Goal: Task Accomplishment & Management: Manage account settings

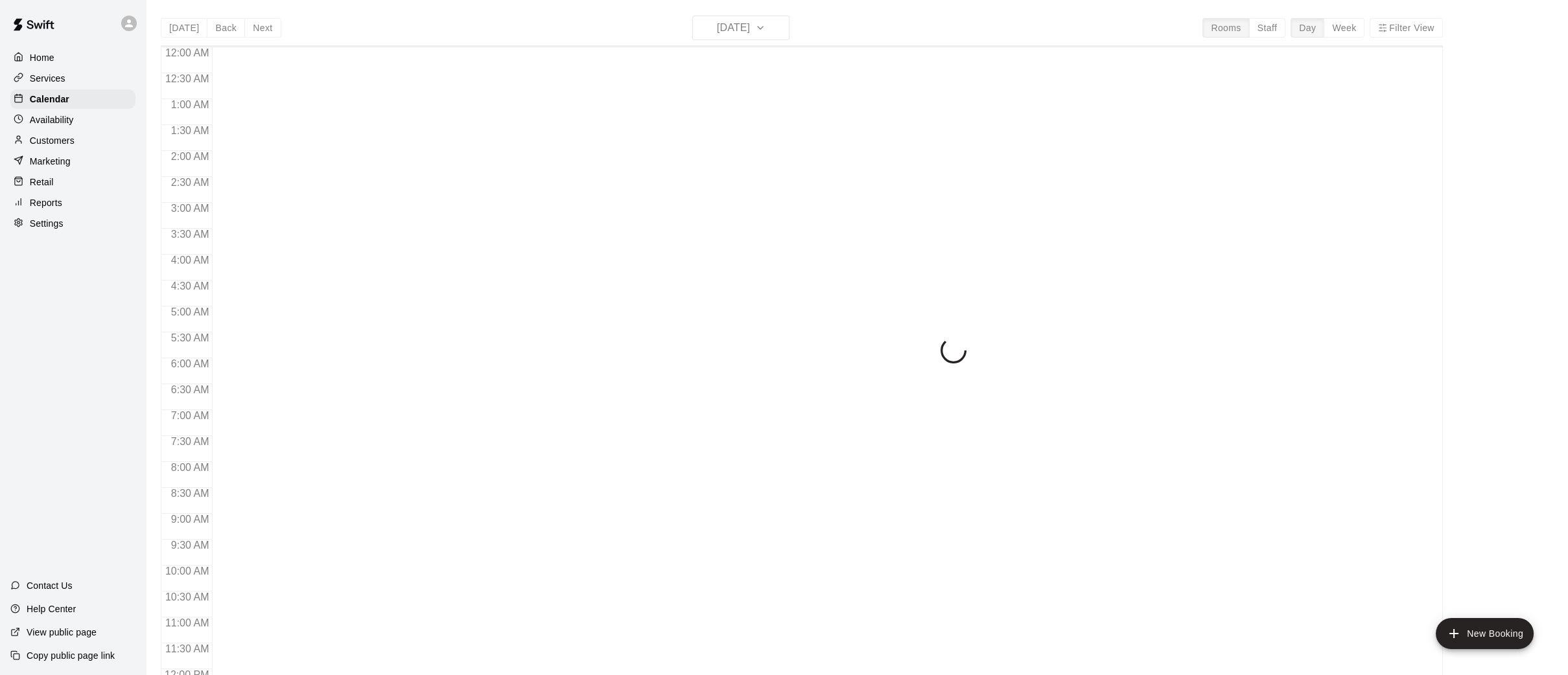
scroll to position [600, 0]
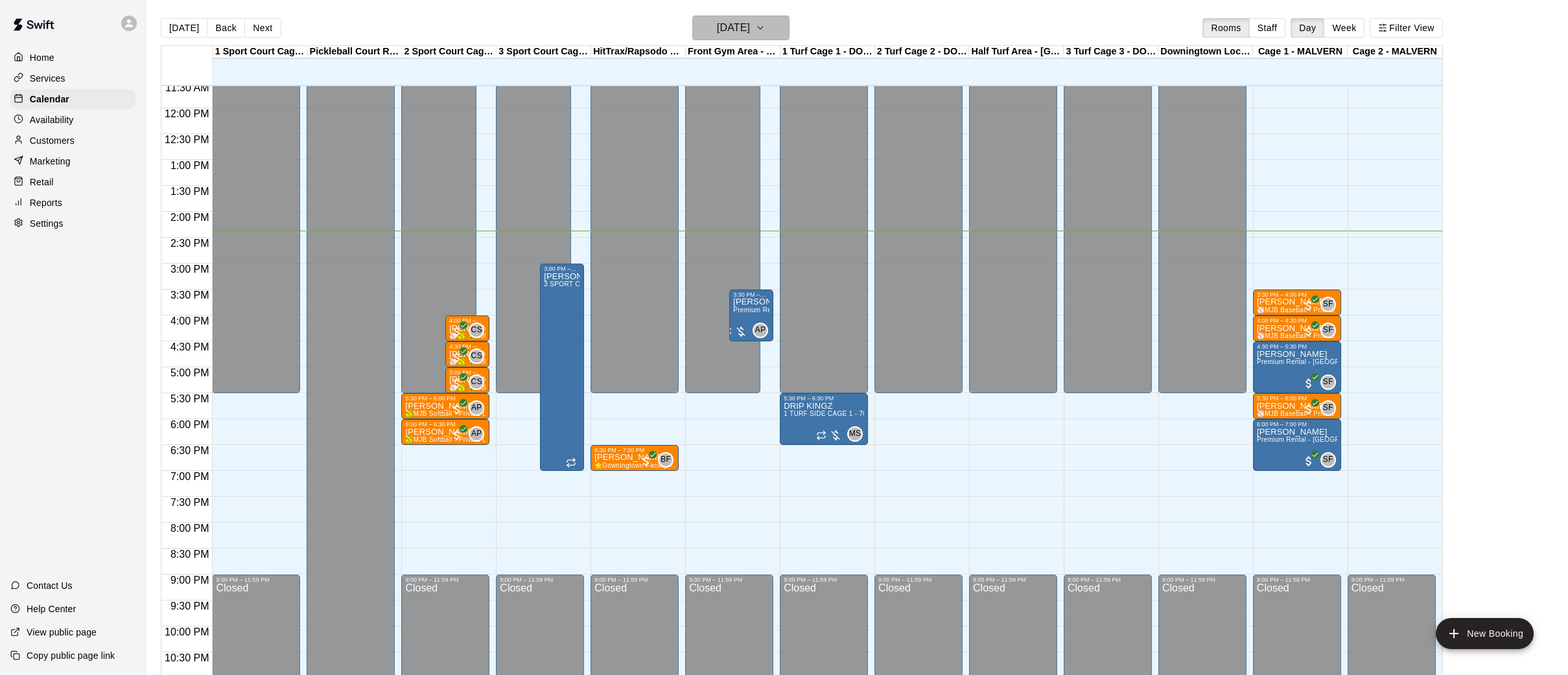
click at [765, 24] on icon "button" at bounding box center [760, 28] width 11 height 16
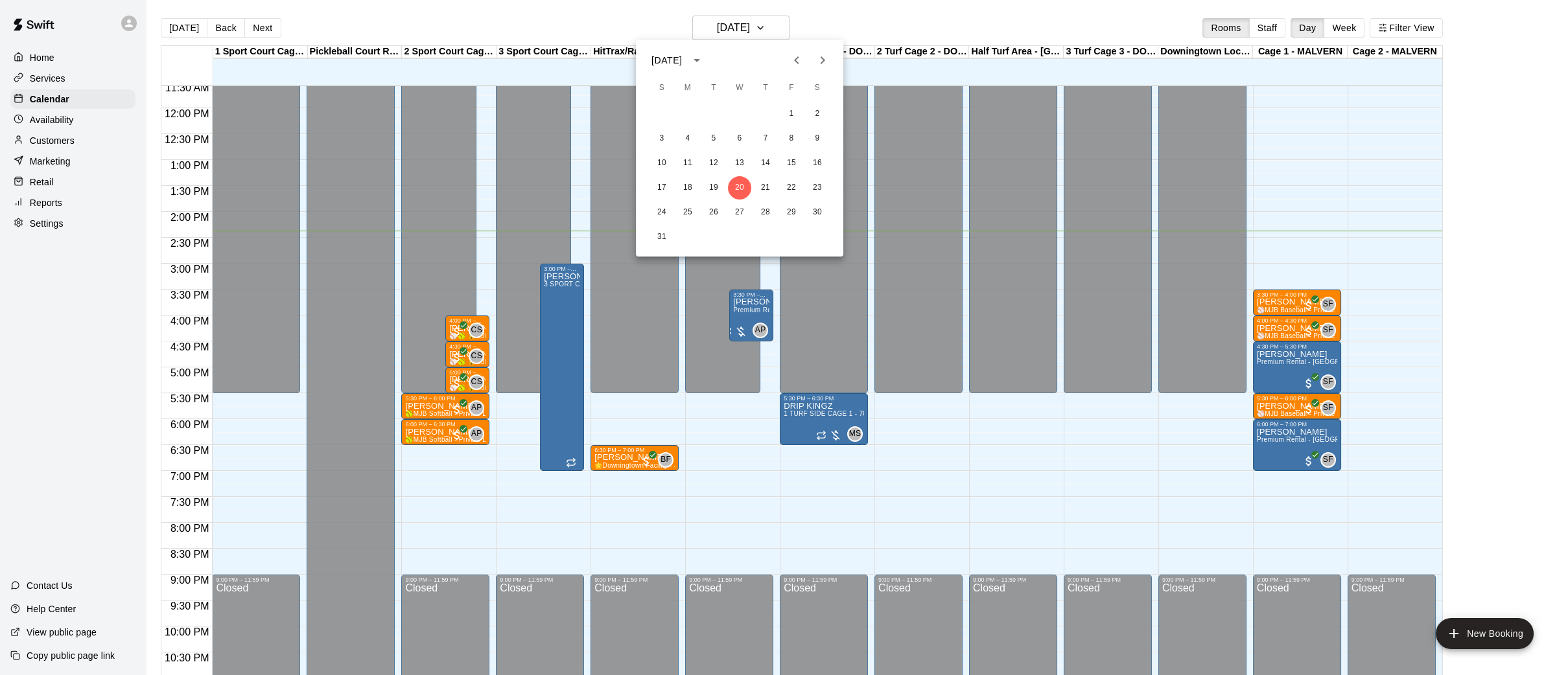
click at [822, 60] on icon "Next month" at bounding box center [823, 61] width 16 height 16
click at [690, 135] on button "8" at bounding box center [687, 138] width 24 height 23
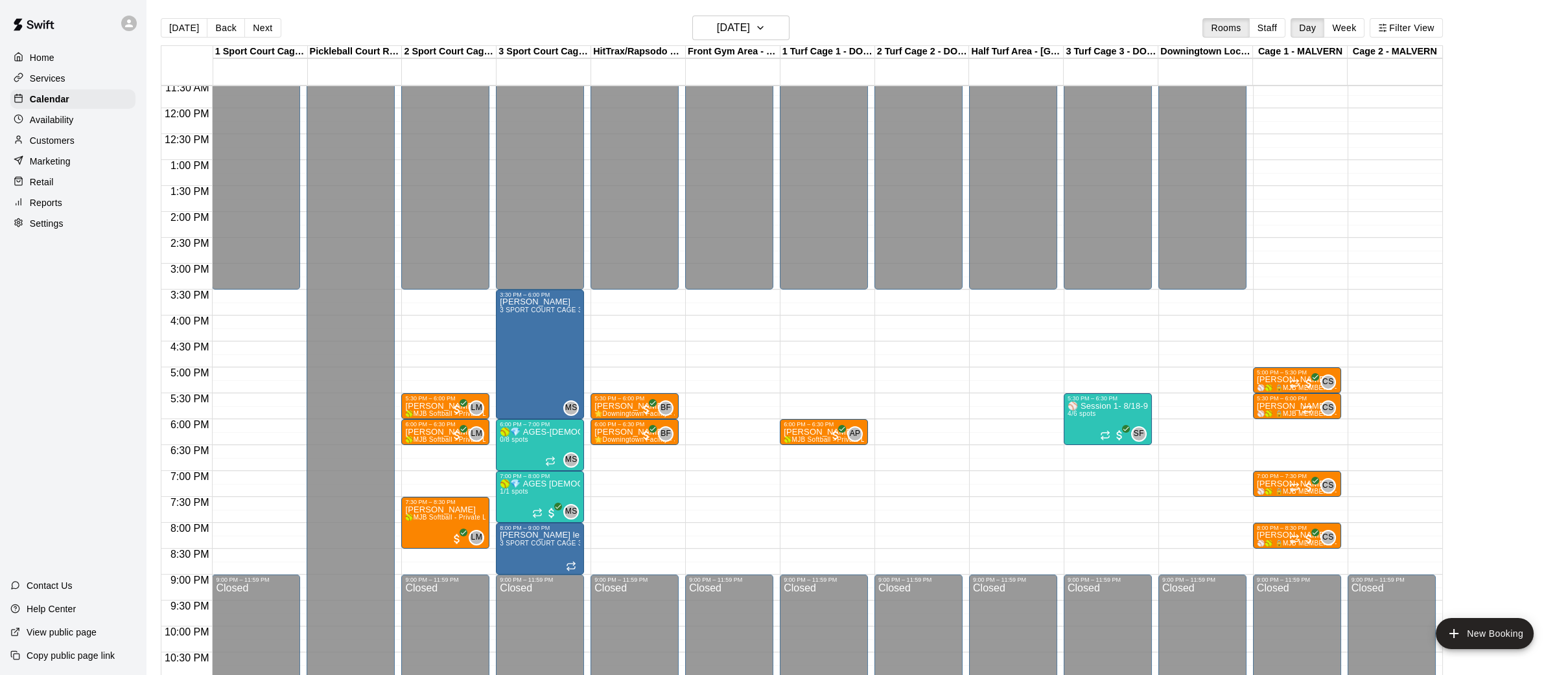
click at [43, 77] on p "Services" at bounding box center [48, 78] width 36 height 13
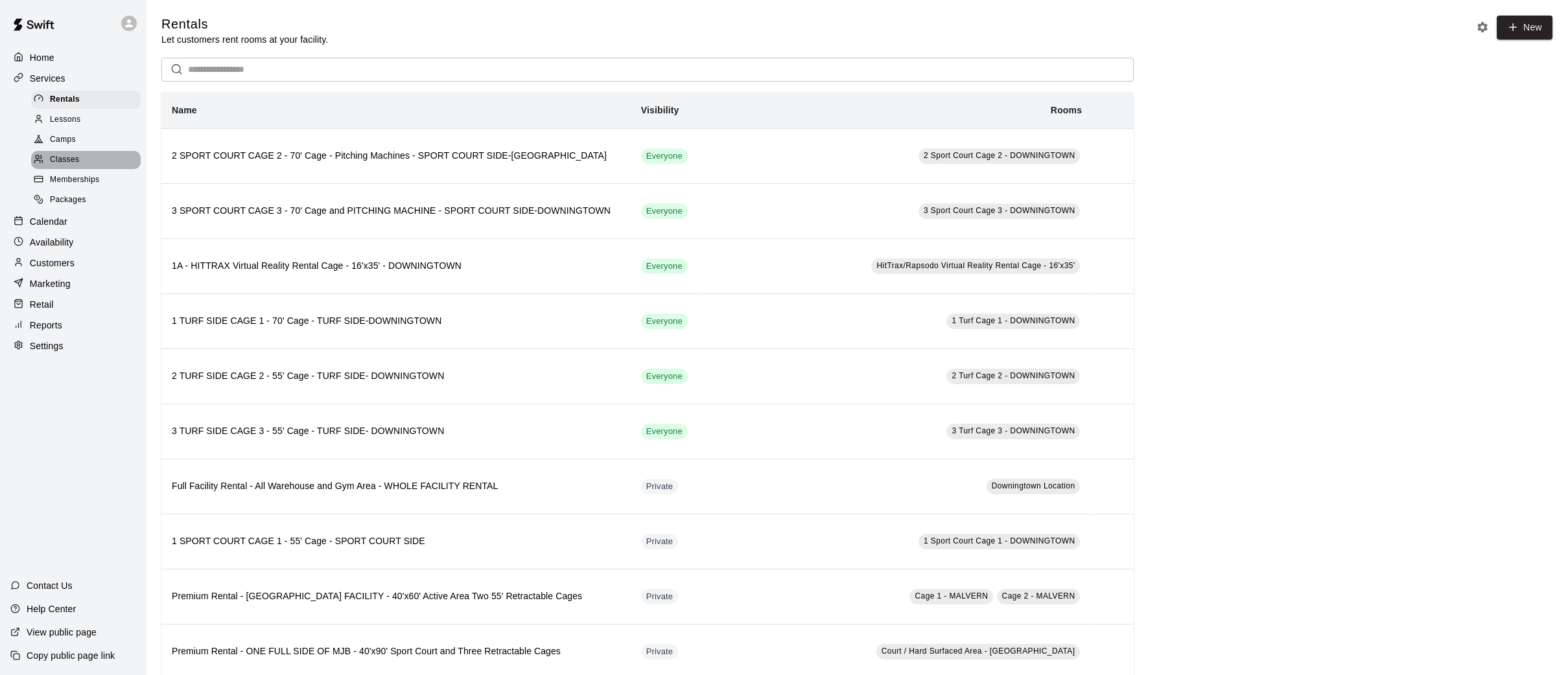
click at [67, 159] on span "Classes" at bounding box center [64, 160] width 29 height 13
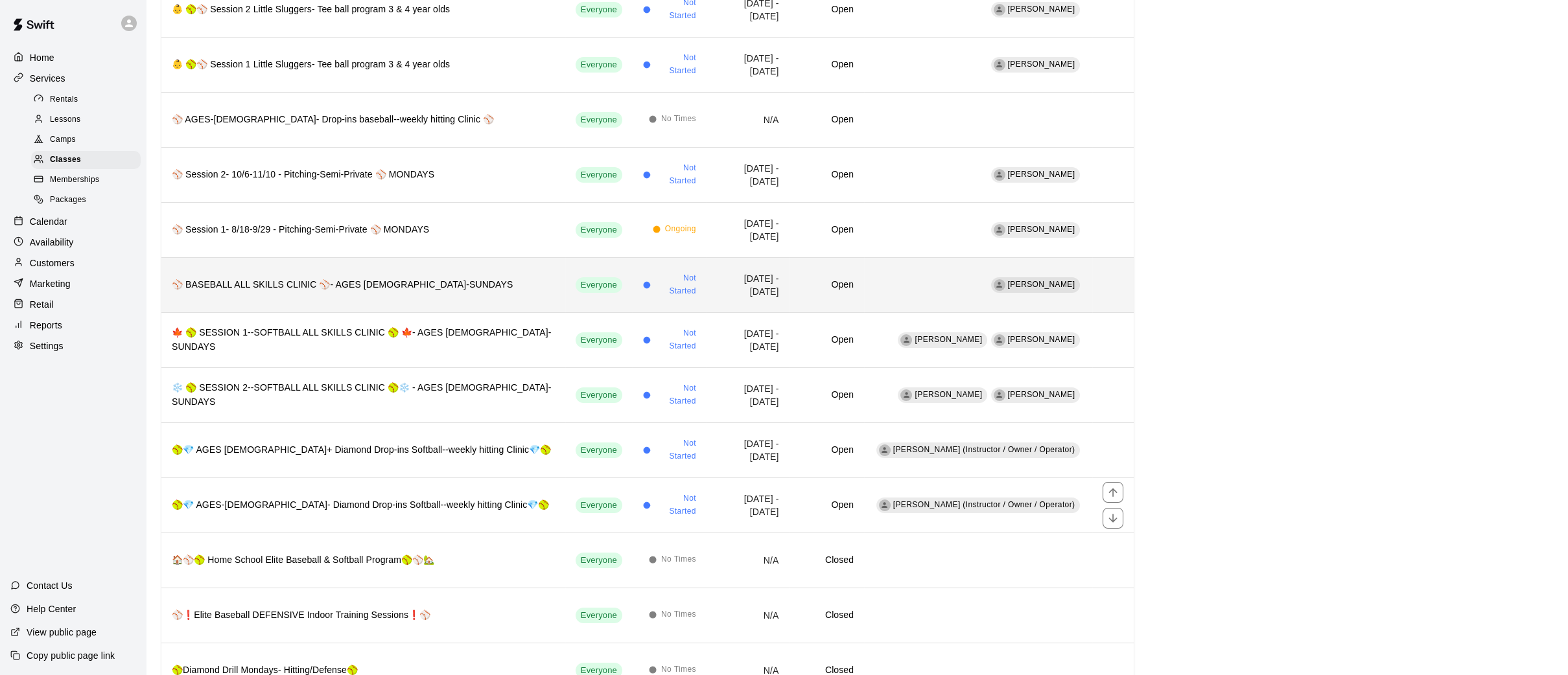
scroll to position [415, 0]
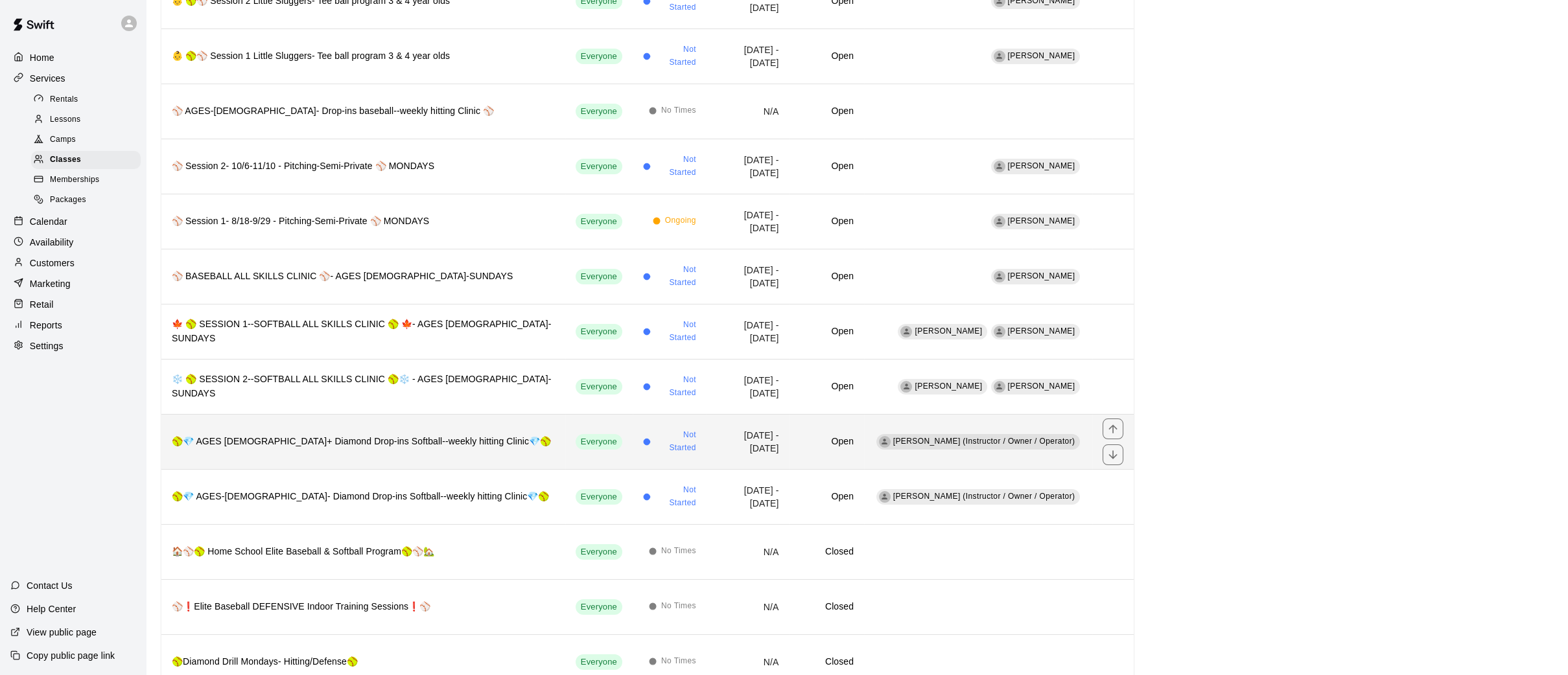
click at [319, 431] on th "🥎💎 AGES [DEMOGRAPHIC_DATA]+ Diamond Drop-ins Softball--weekly hitting Clinic💎🥎" at bounding box center [363, 441] width 404 height 55
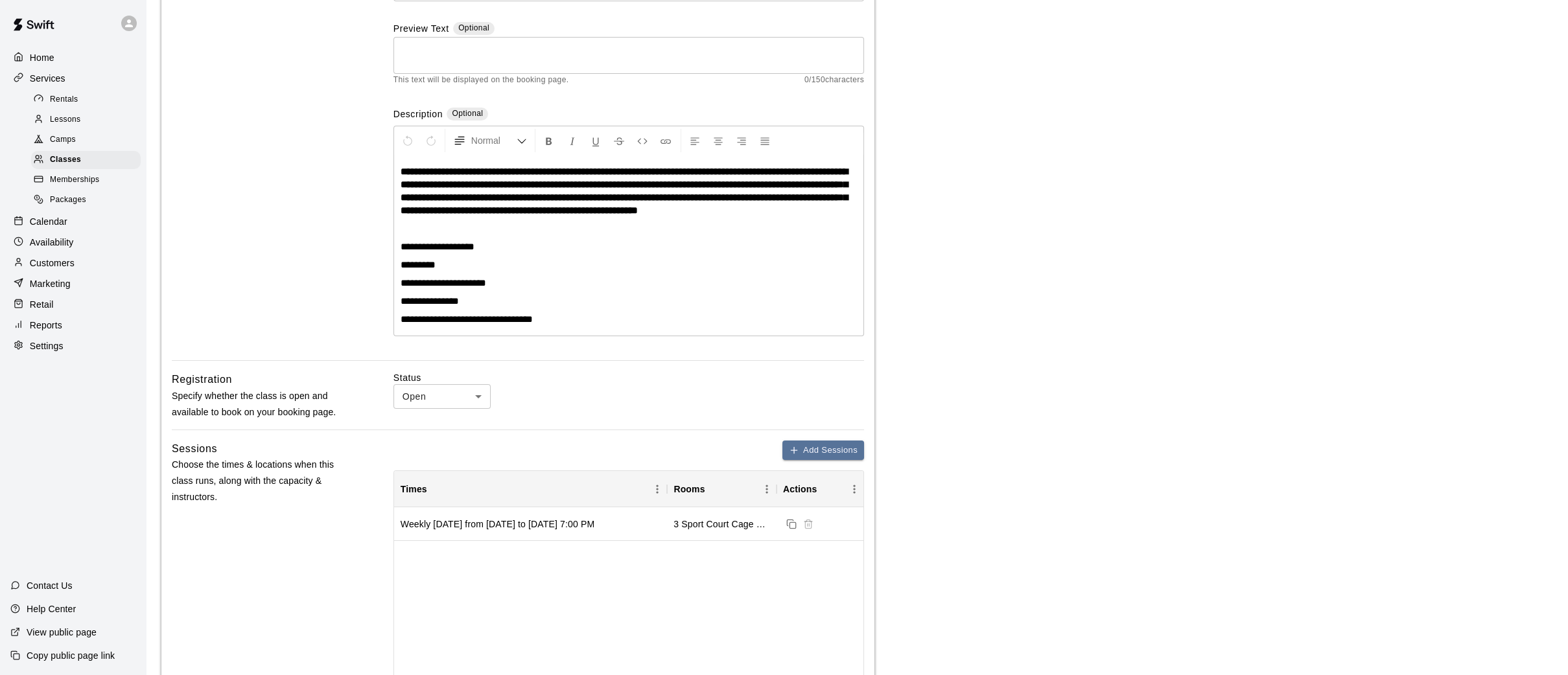
scroll to position [167, 0]
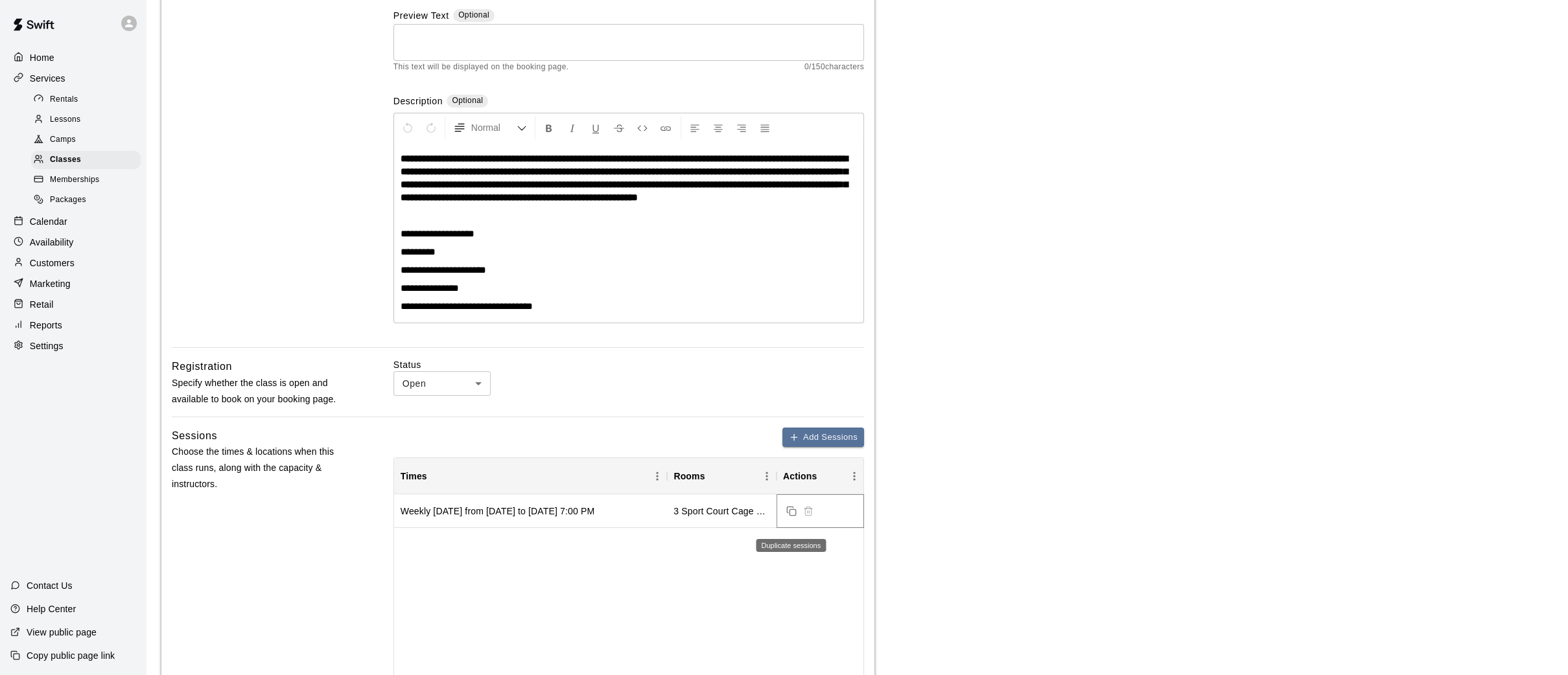
click at [786, 516] on icon "Duplicate sessions" at bounding box center [791, 511] width 11 height 11
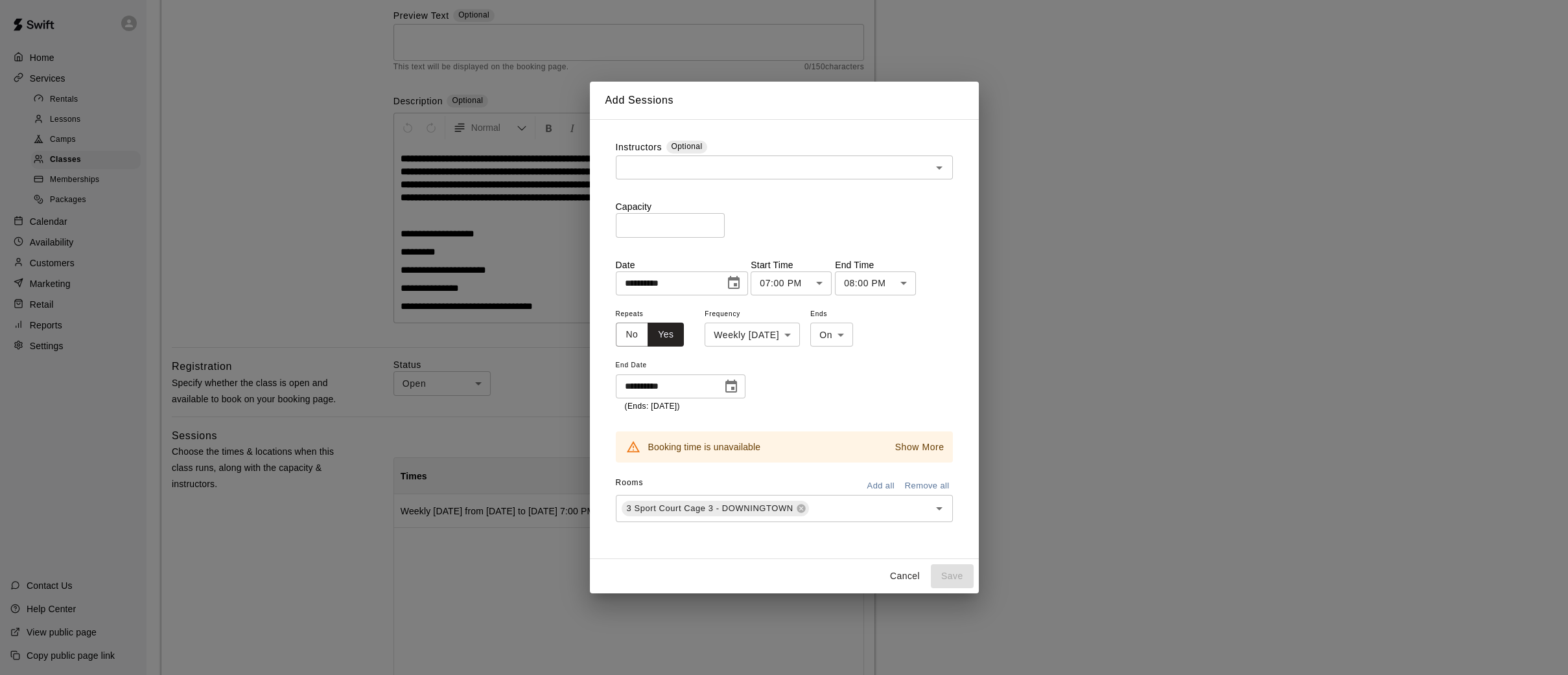
click at [901, 575] on button "Cancel" at bounding box center [905, 576] width 41 height 24
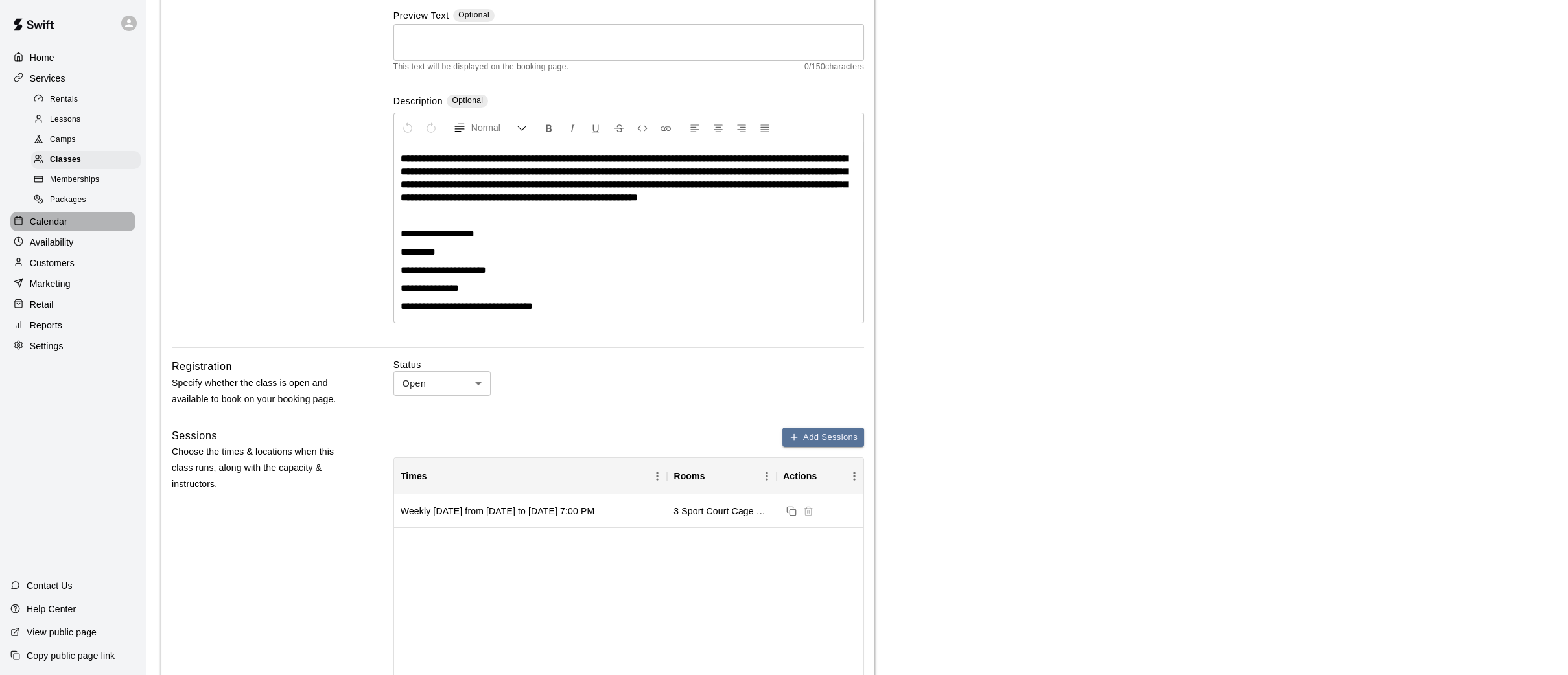
click at [53, 224] on p "Calendar" at bounding box center [48, 221] width 38 height 13
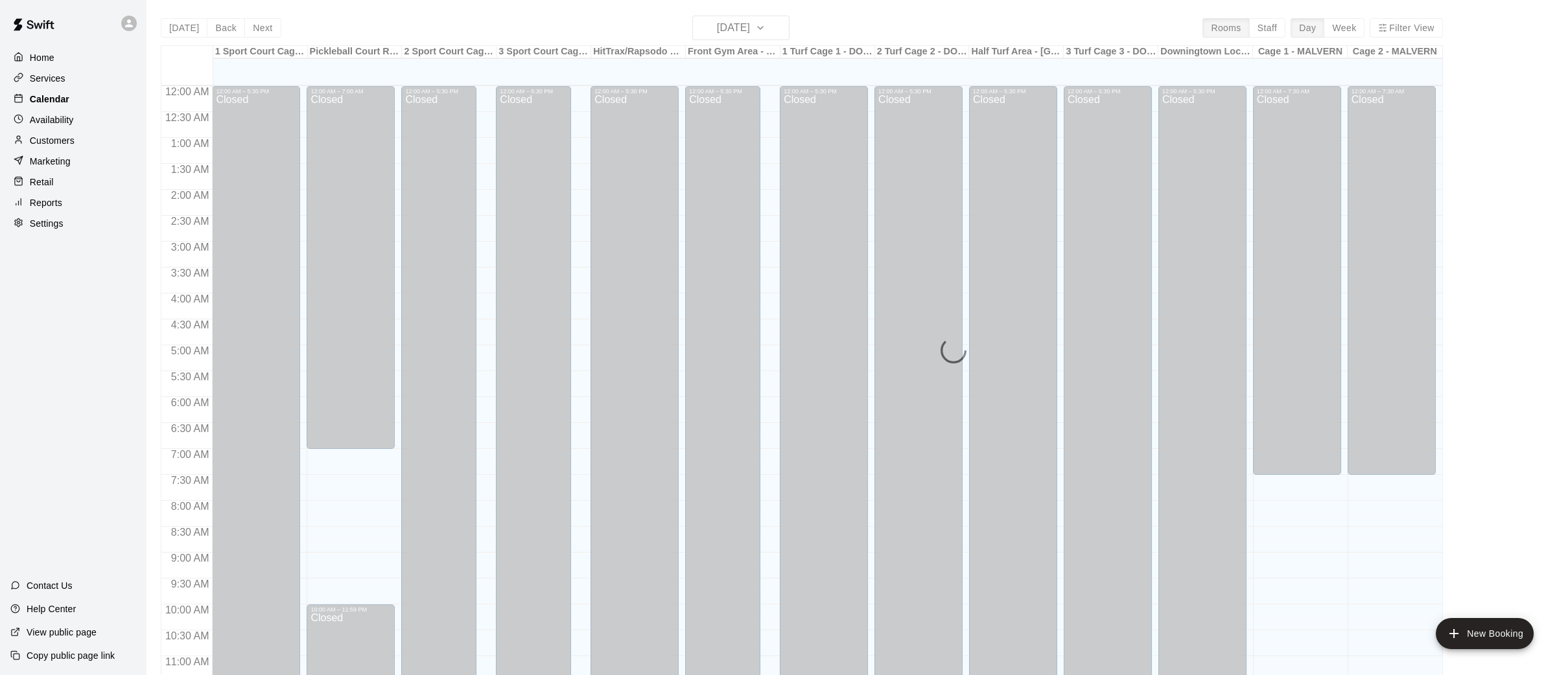
scroll to position [600, 0]
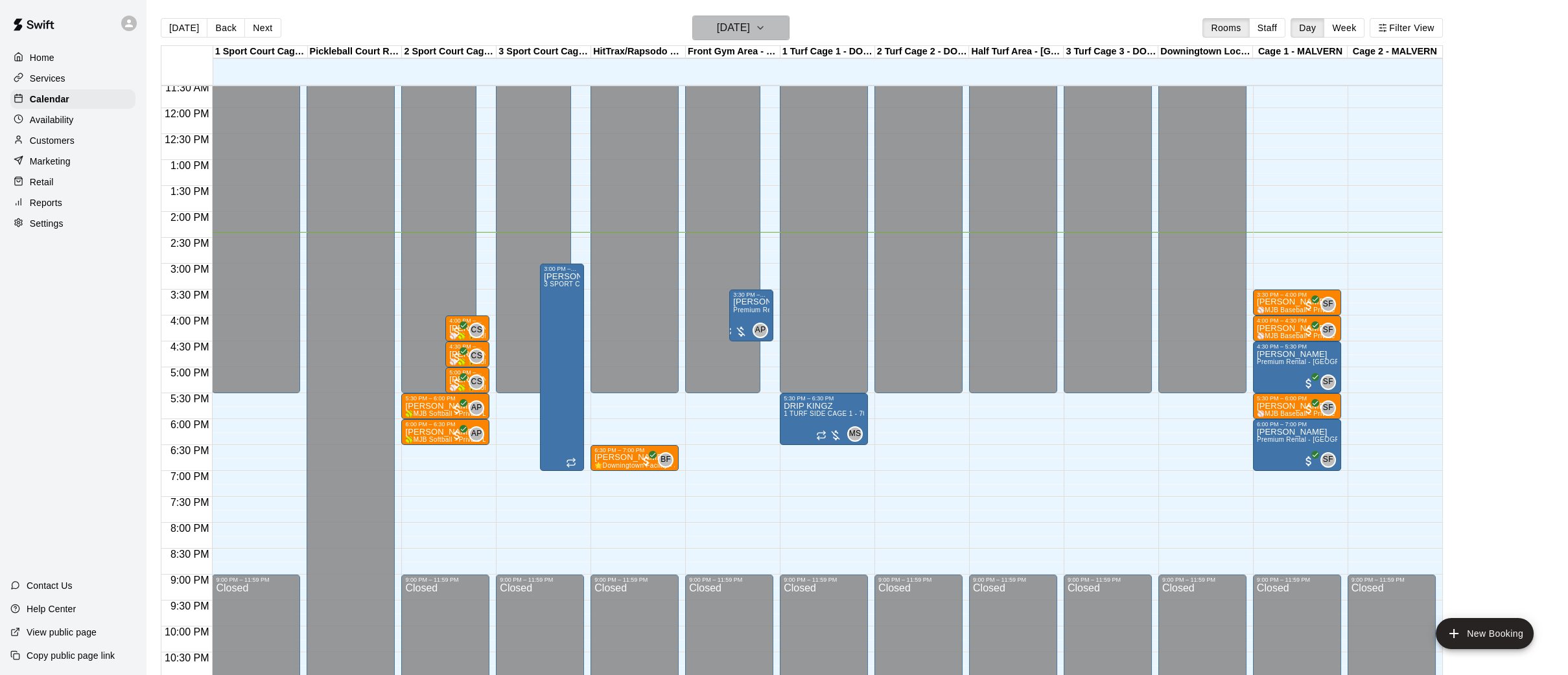
click at [789, 24] on button "[DATE]" at bounding box center [741, 28] width 97 height 25
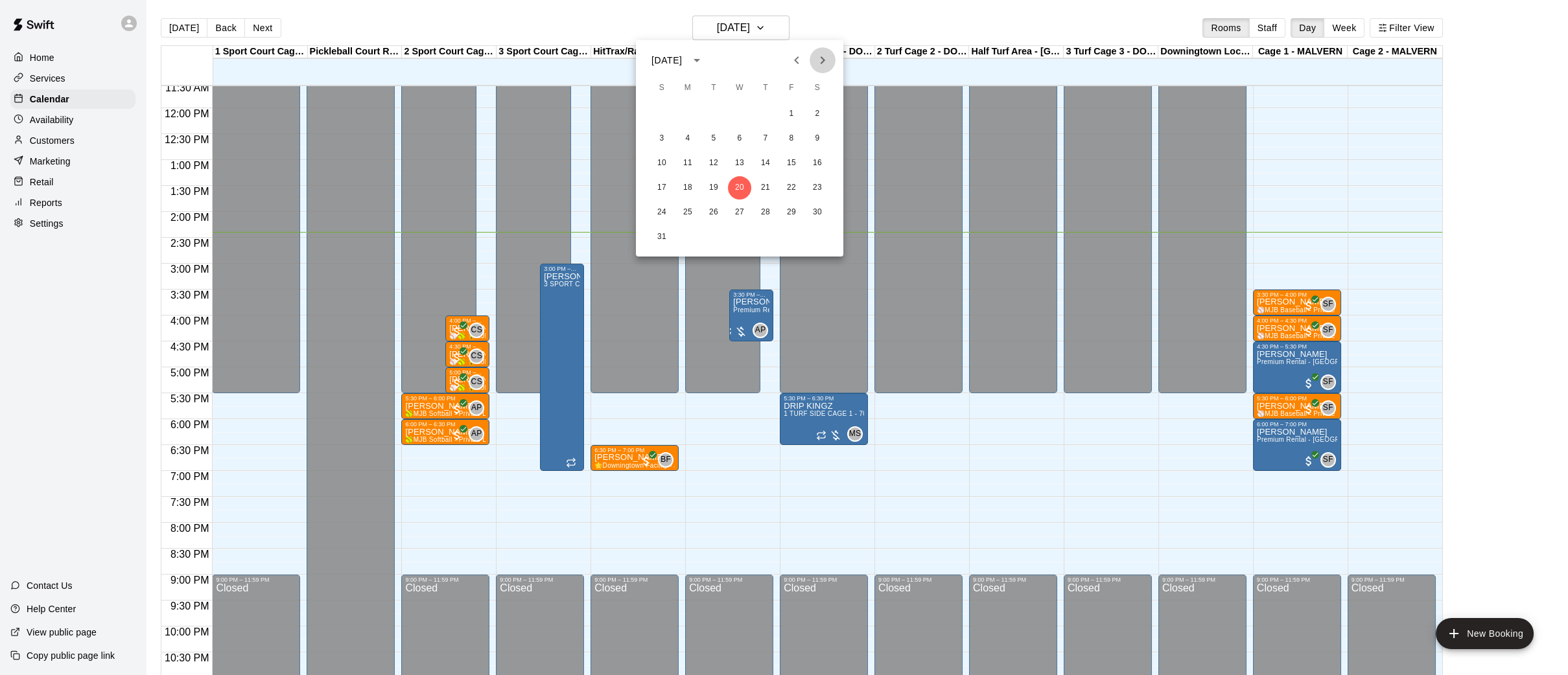
click at [821, 56] on icon "Next month" at bounding box center [823, 61] width 16 height 16
click at [683, 139] on button "8" at bounding box center [687, 138] width 24 height 23
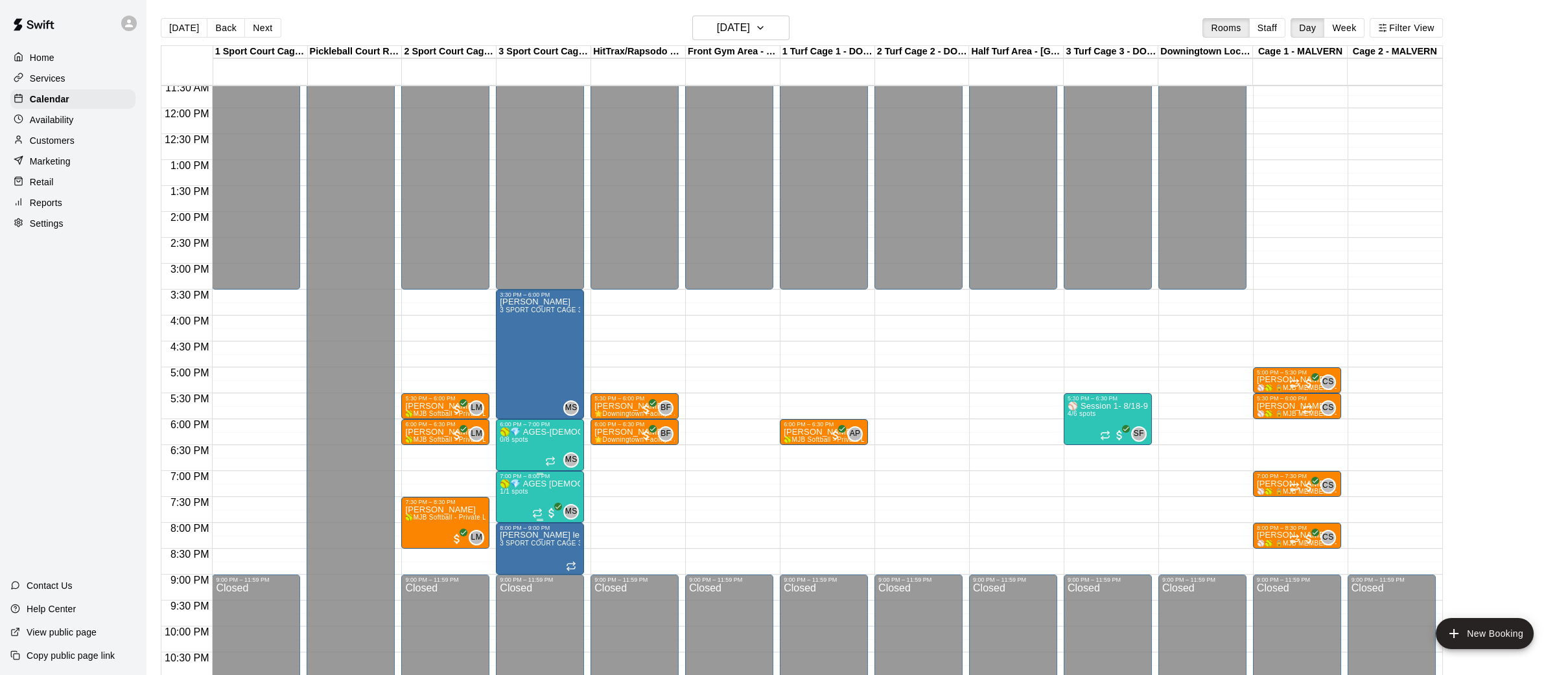
click at [516, 491] on icon "edit" at bounding box center [513, 492] width 16 height 16
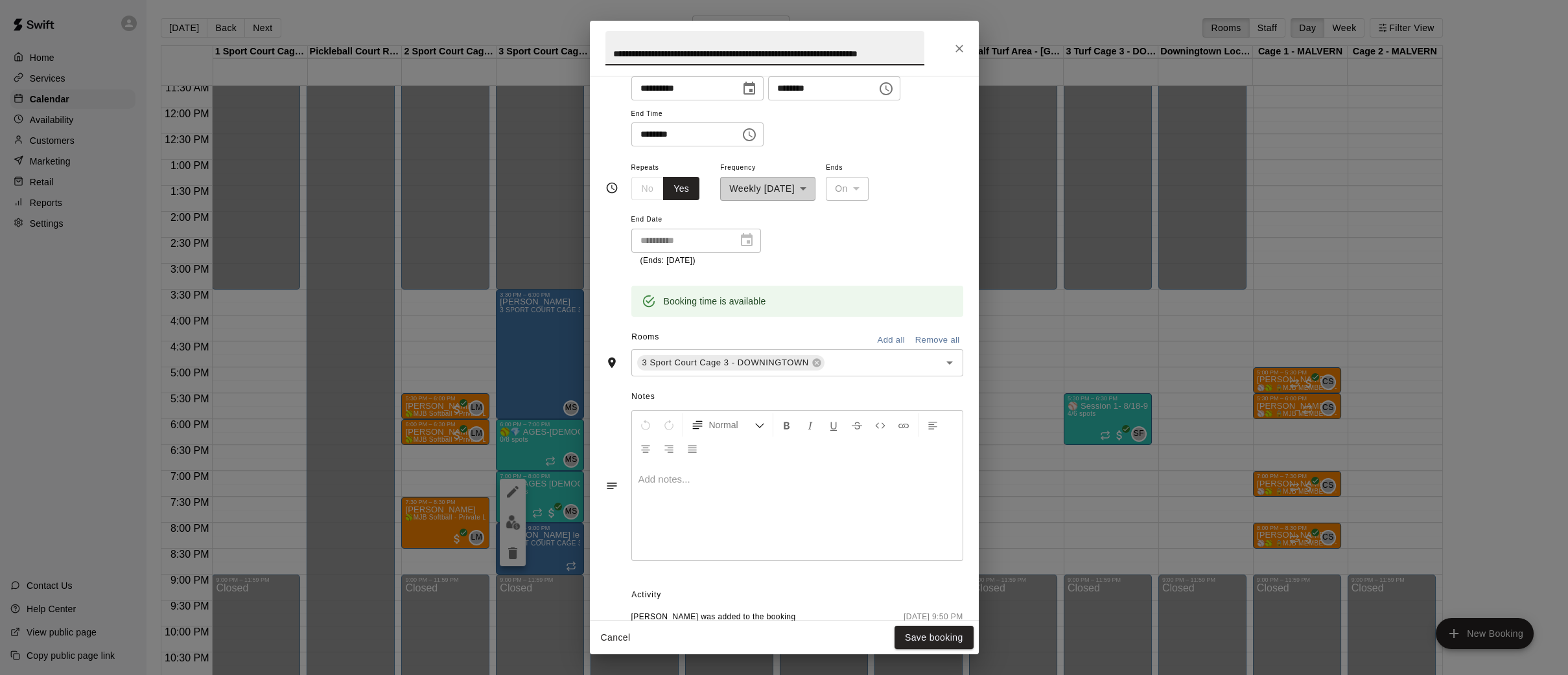
scroll to position [0, 0]
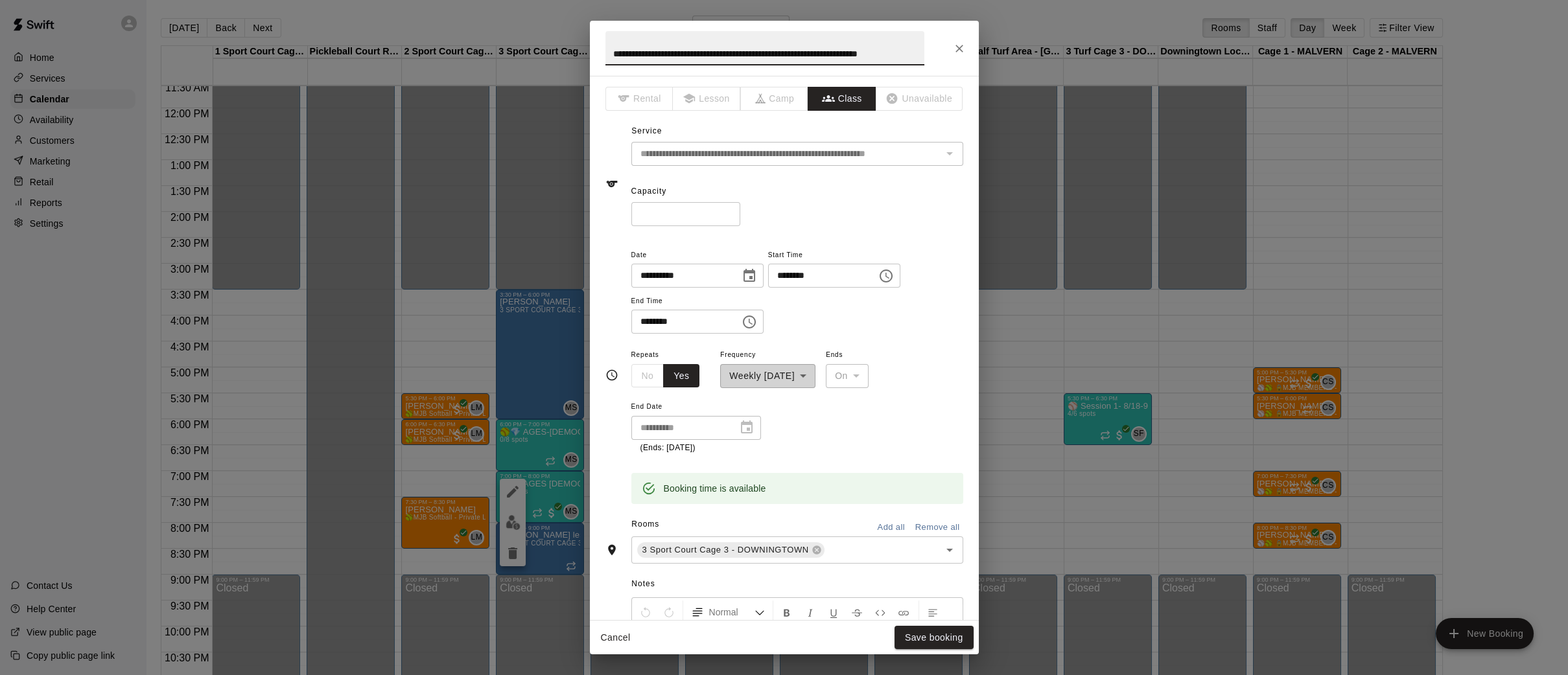
click at [733, 211] on input "*" at bounding box center [685, 214] width 109 height 24
click at [732, 211] on input "*" at bounding box center [685, 214] width 109 height 24
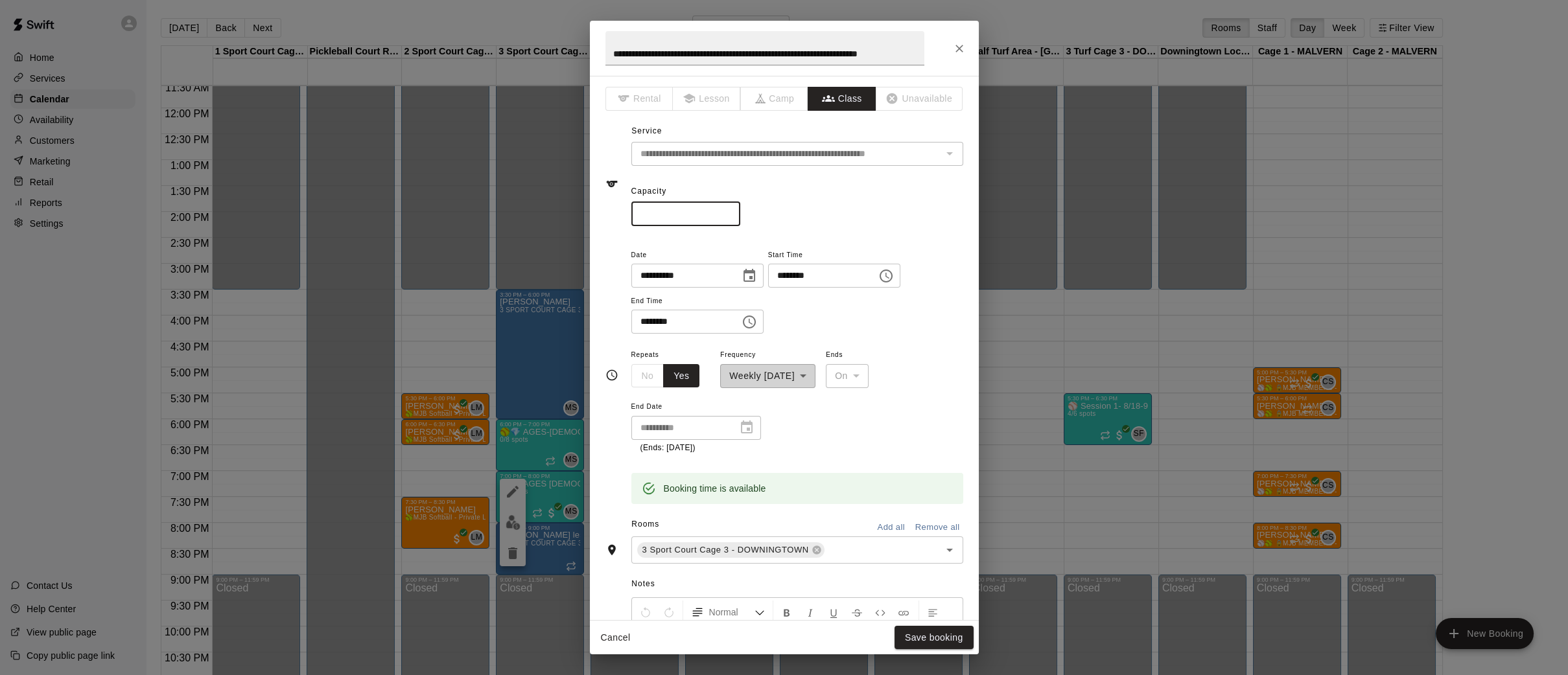
click at [732, 211] on input "*" at bounding box center [685, 214] width 109 height 24
type input "*"
click at [732, 211] on input "*" at bounding box center [685, 214] width 109 height 24
click at [958, 638] on button "Save booking" at bounding box center [933, 638] width 79 height 24
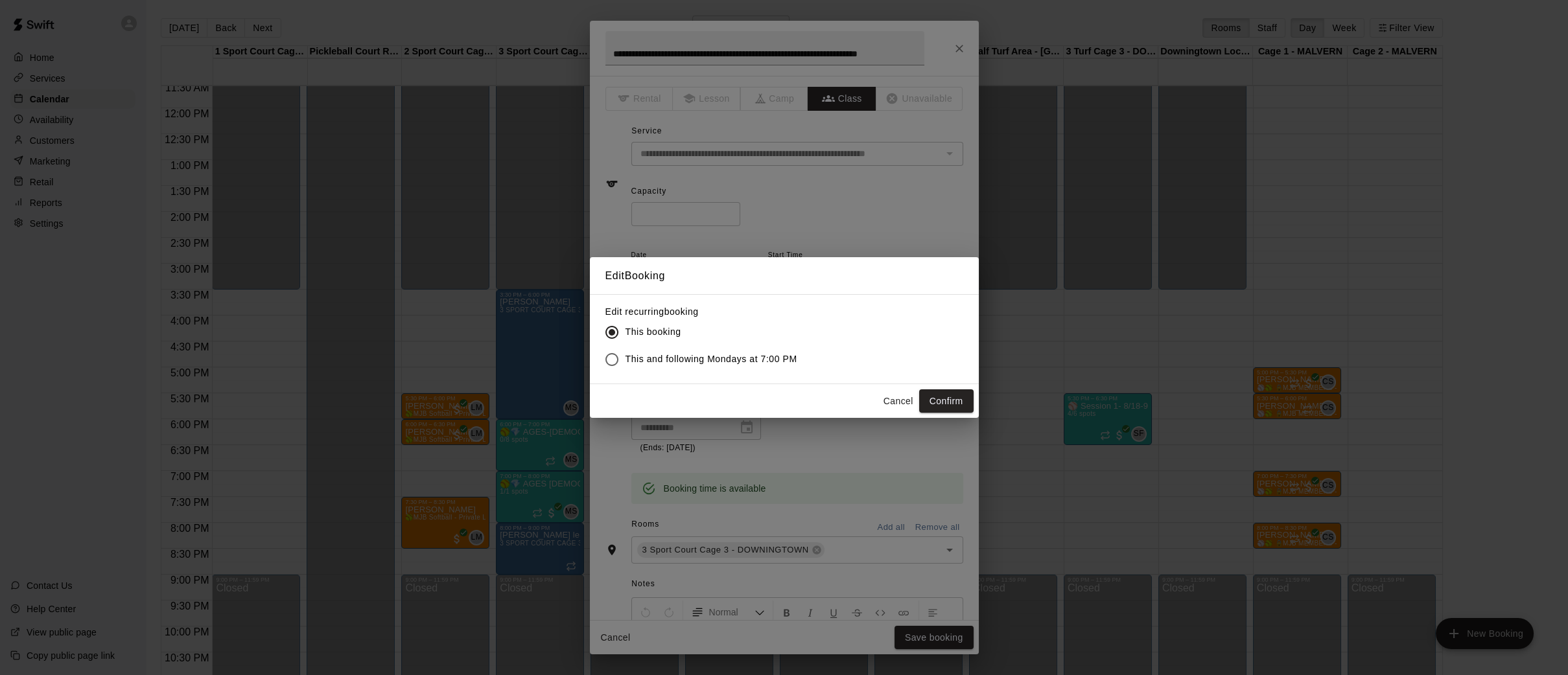
click at [959, 402] on button "Confirm" at bounding box center [946, 402] width 54 height 24
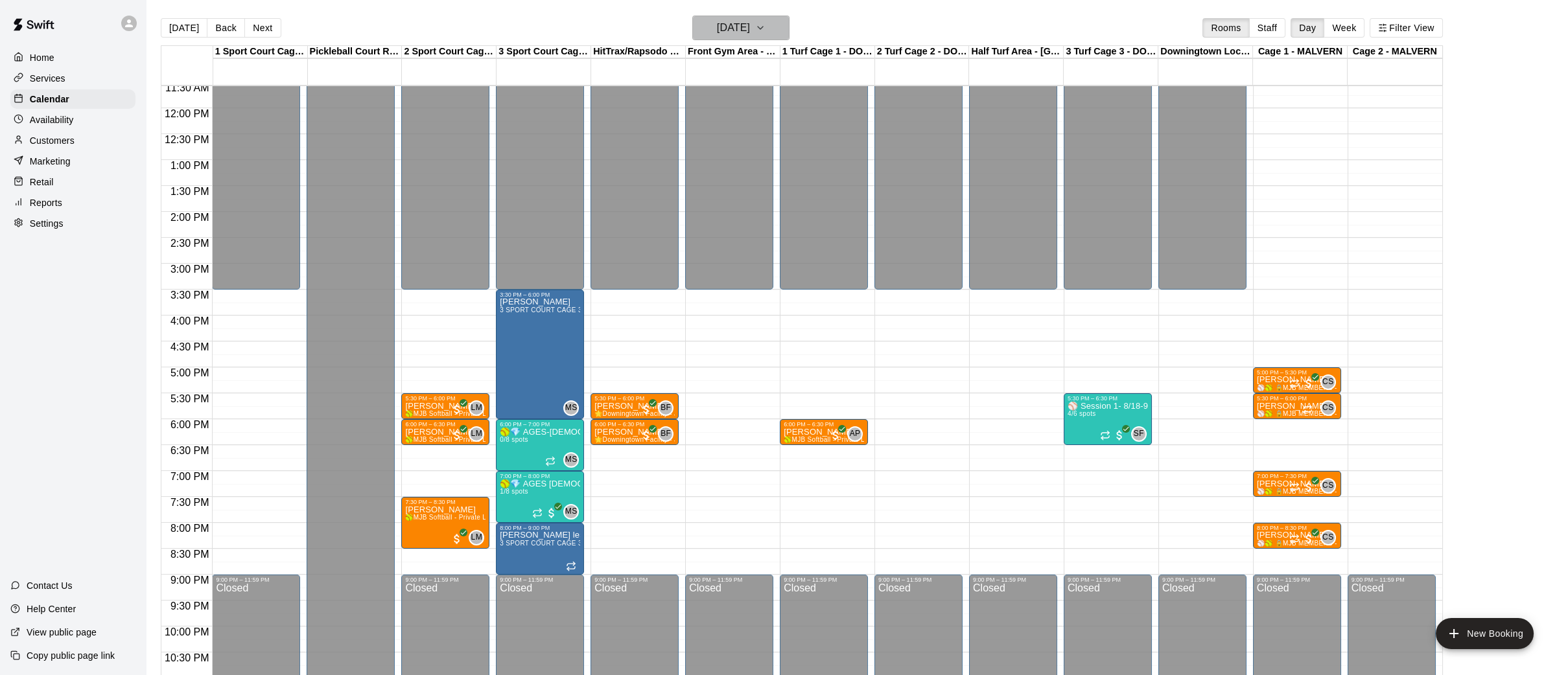
click at [765, 26] on icon "button" at bounding box center [760, 28] width 11 height 16
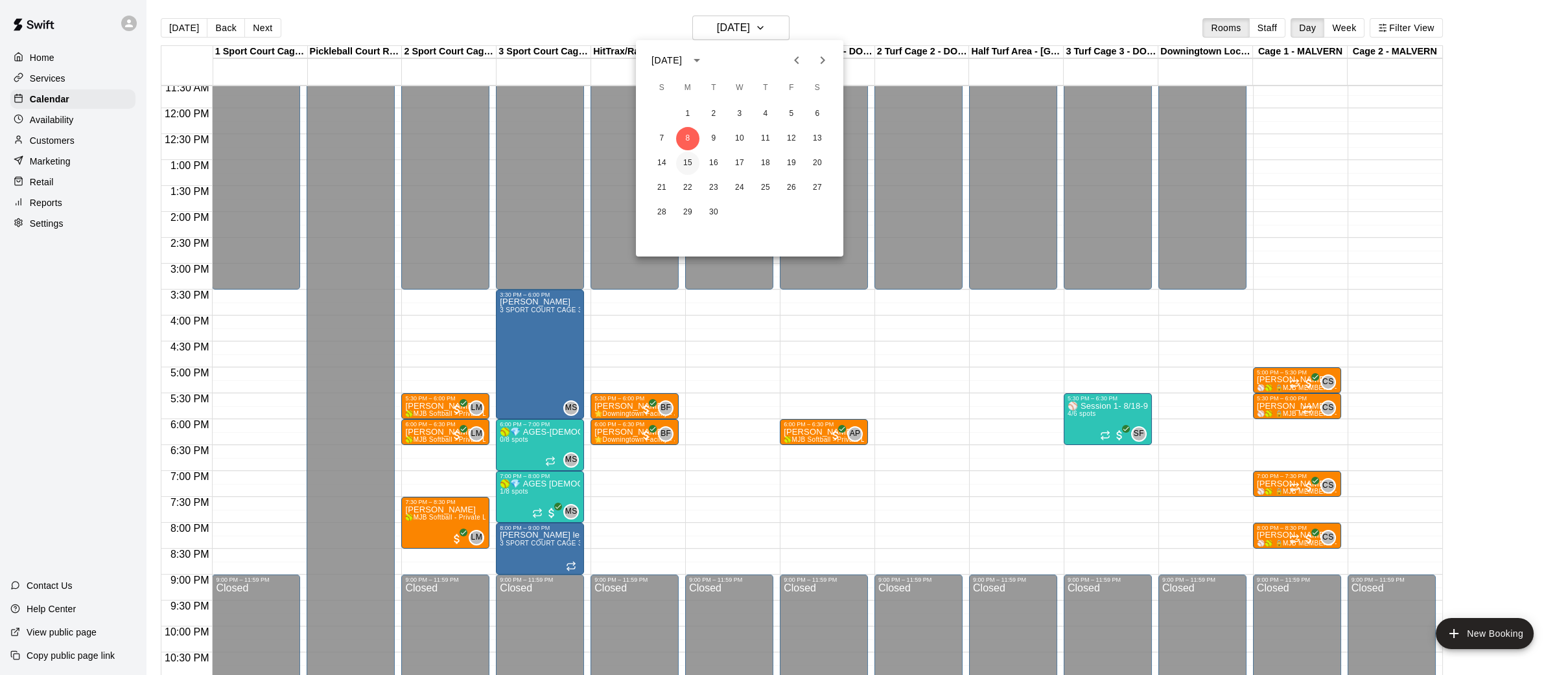
click at [689, 161] on button "15" at bounding box center [687, 163] width 24 height 23
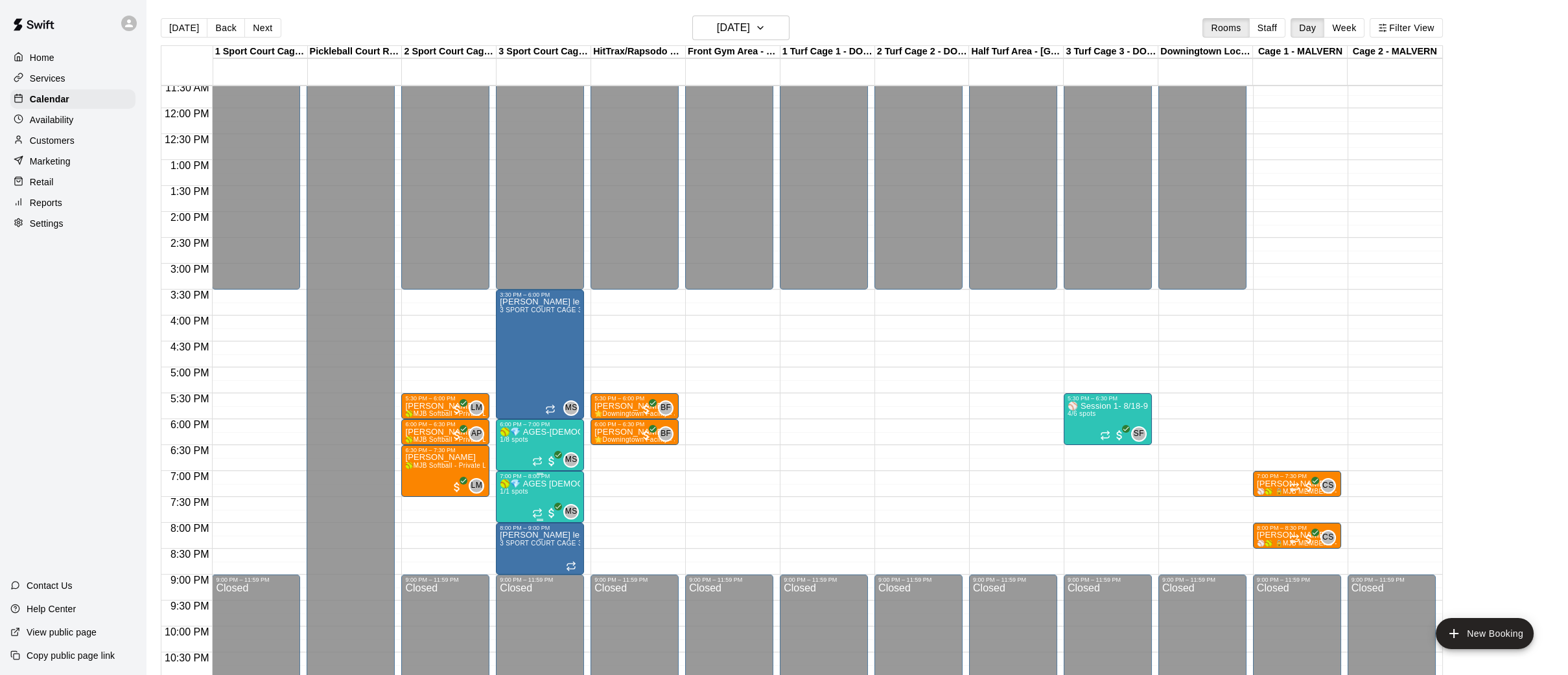
click at [516, 494] on icon "edit" at bounding box center [513, 492] width 16 height 16
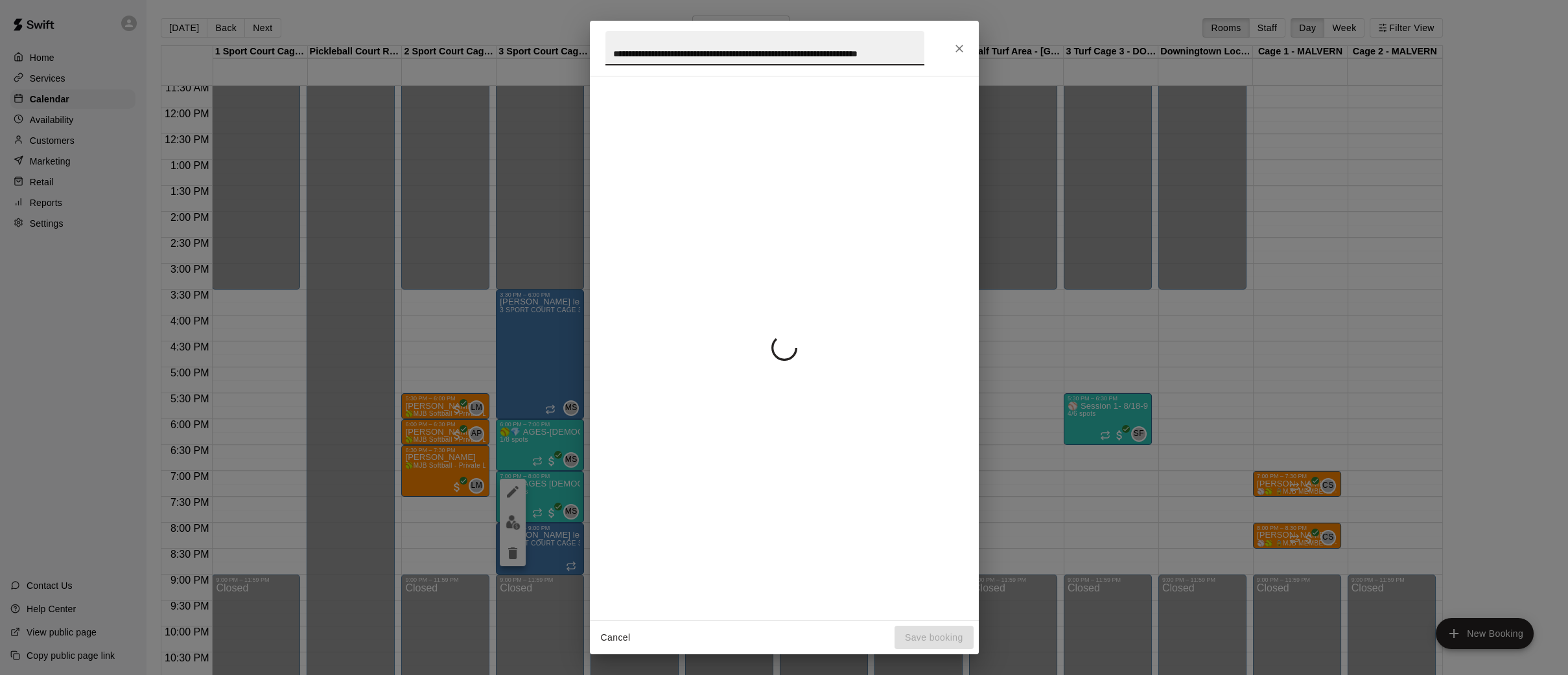
scroll to position [0, 32]
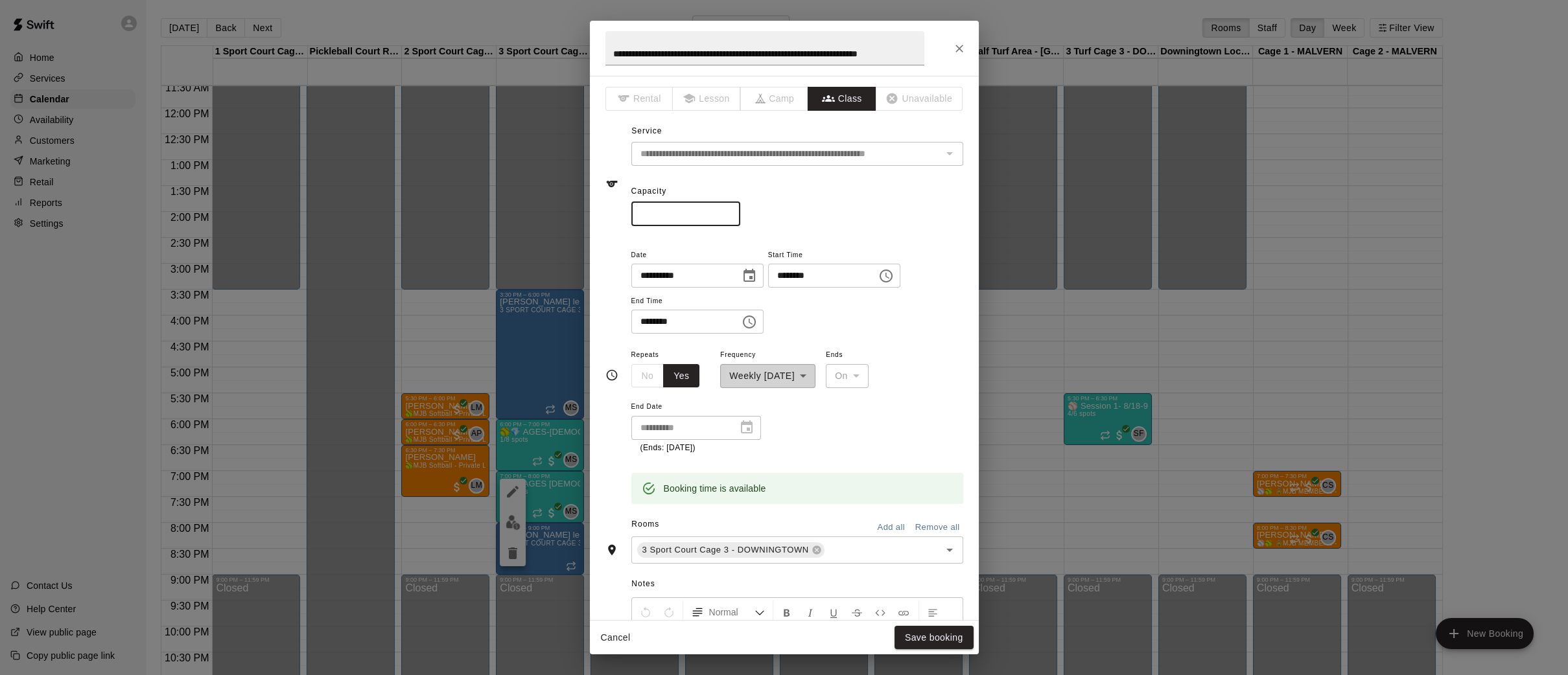
click at [732, 210] on input "*" at bounding box center [685, 214] width 109 height 24
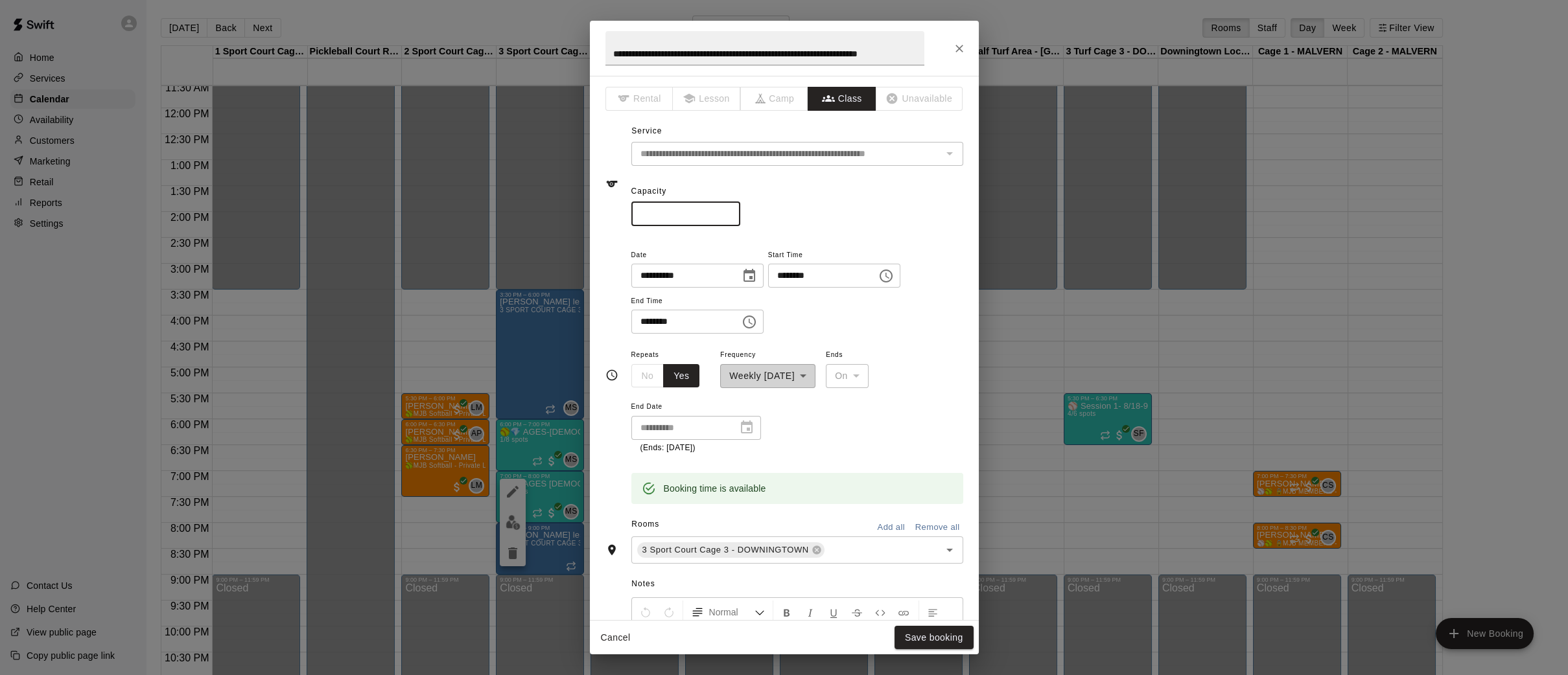
click at [732, 210] on input "*" at bounding box center [685, 214] width 109 height 24
type input "*"
click at [732, 210] on input "*" at bounding box center [685, 214] width 109 height 24
click at [908, 635] on button "Save booking" at bounding box center [933, 638] width 79 height 24
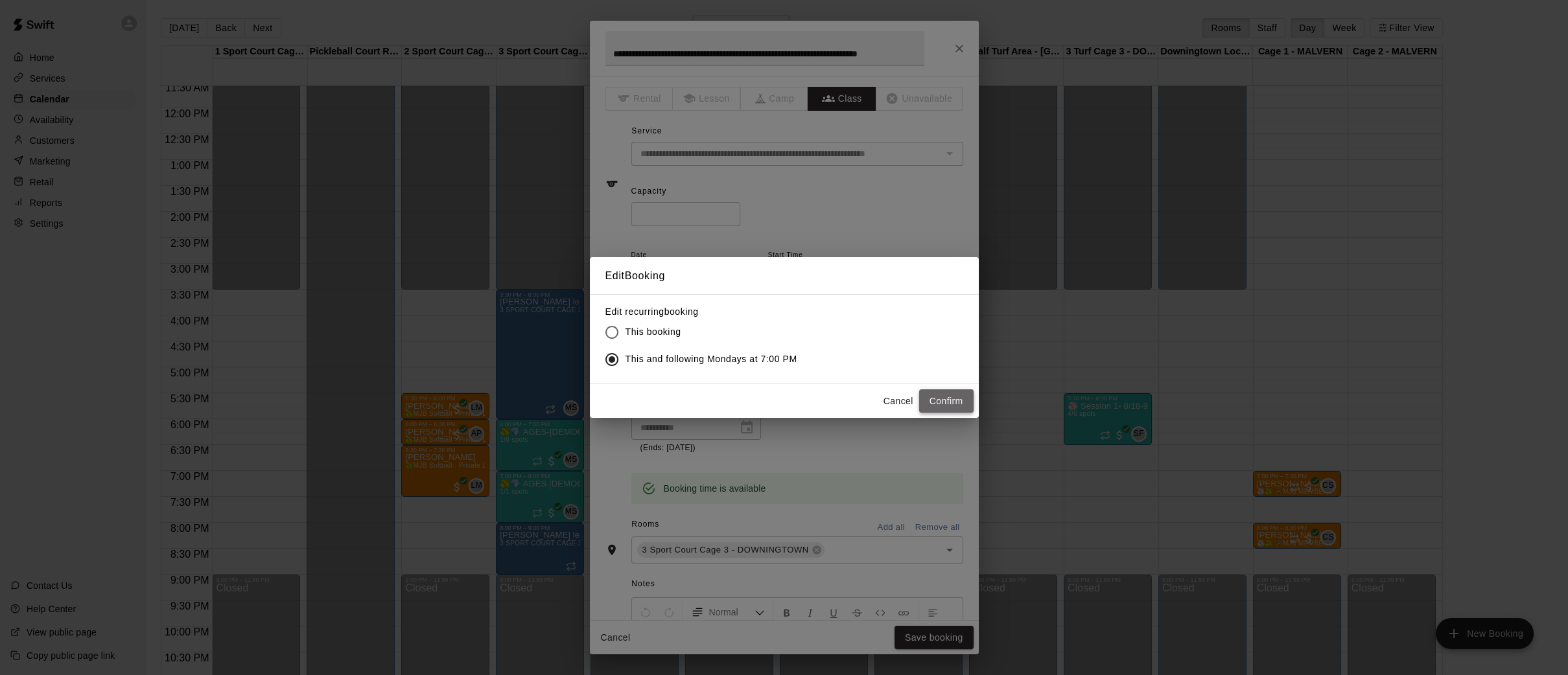
click at [946, 394] on button "Confirm" at bounding box center [946, 402] width 54 height 24
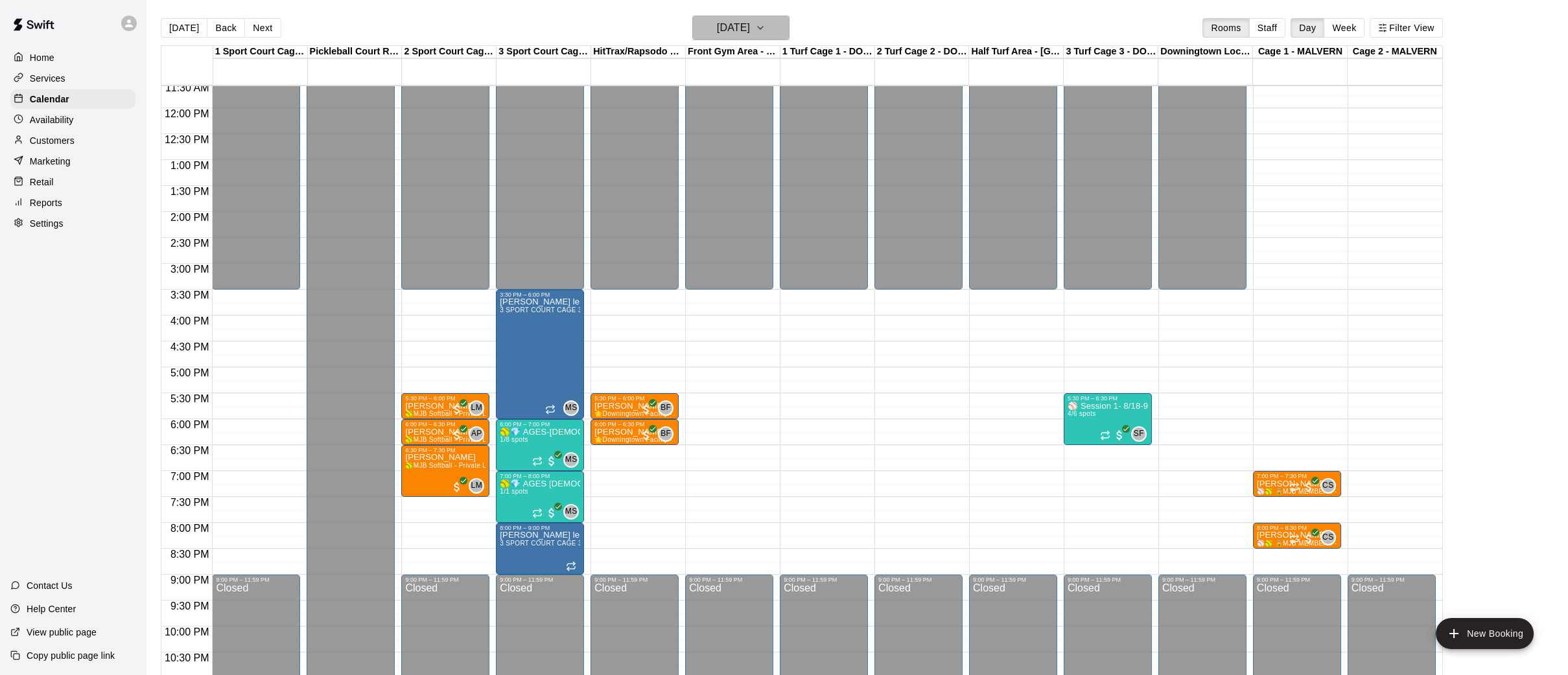
click at [763, 27] on icon "button" at bounding box center [759, 28] width 5 height 3
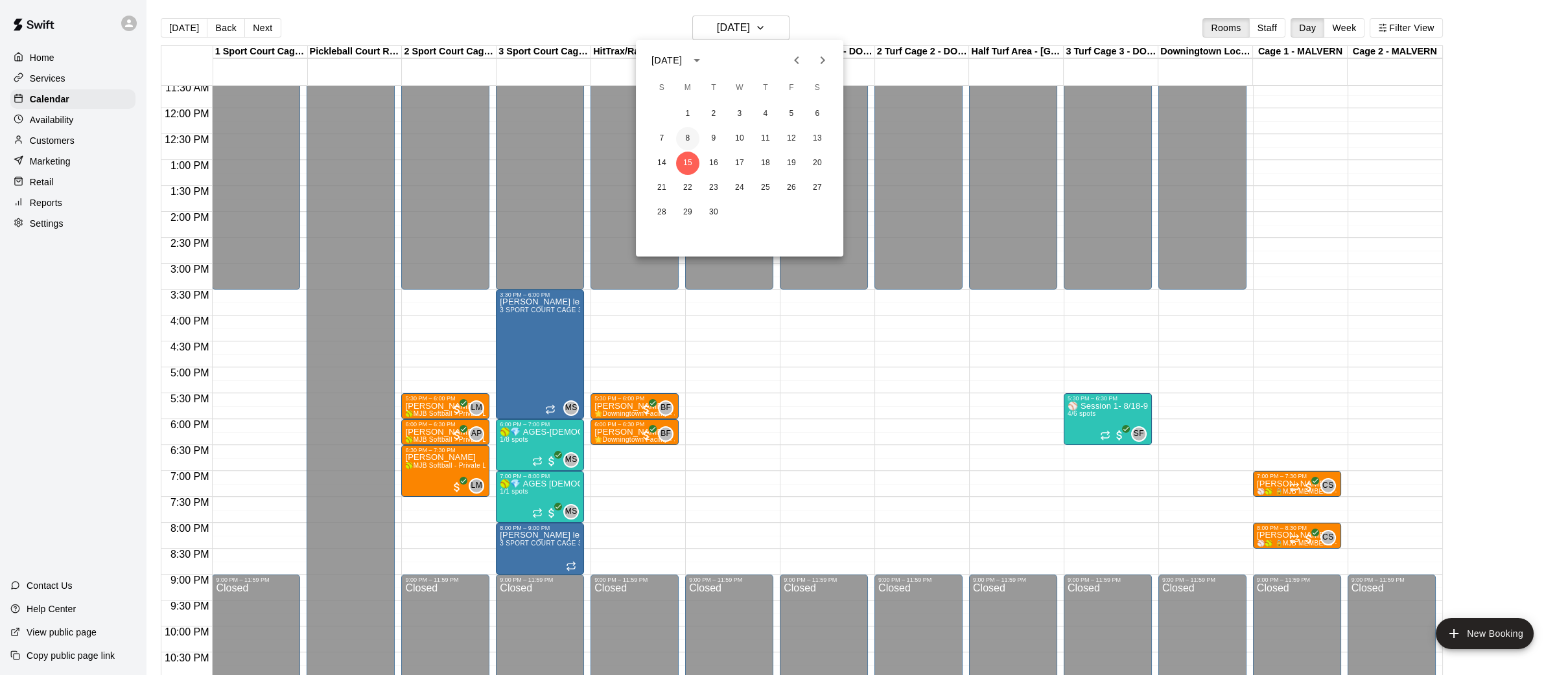
click at [685, 142] on button "8" at bounding box center [687, 138] width 24 height 23
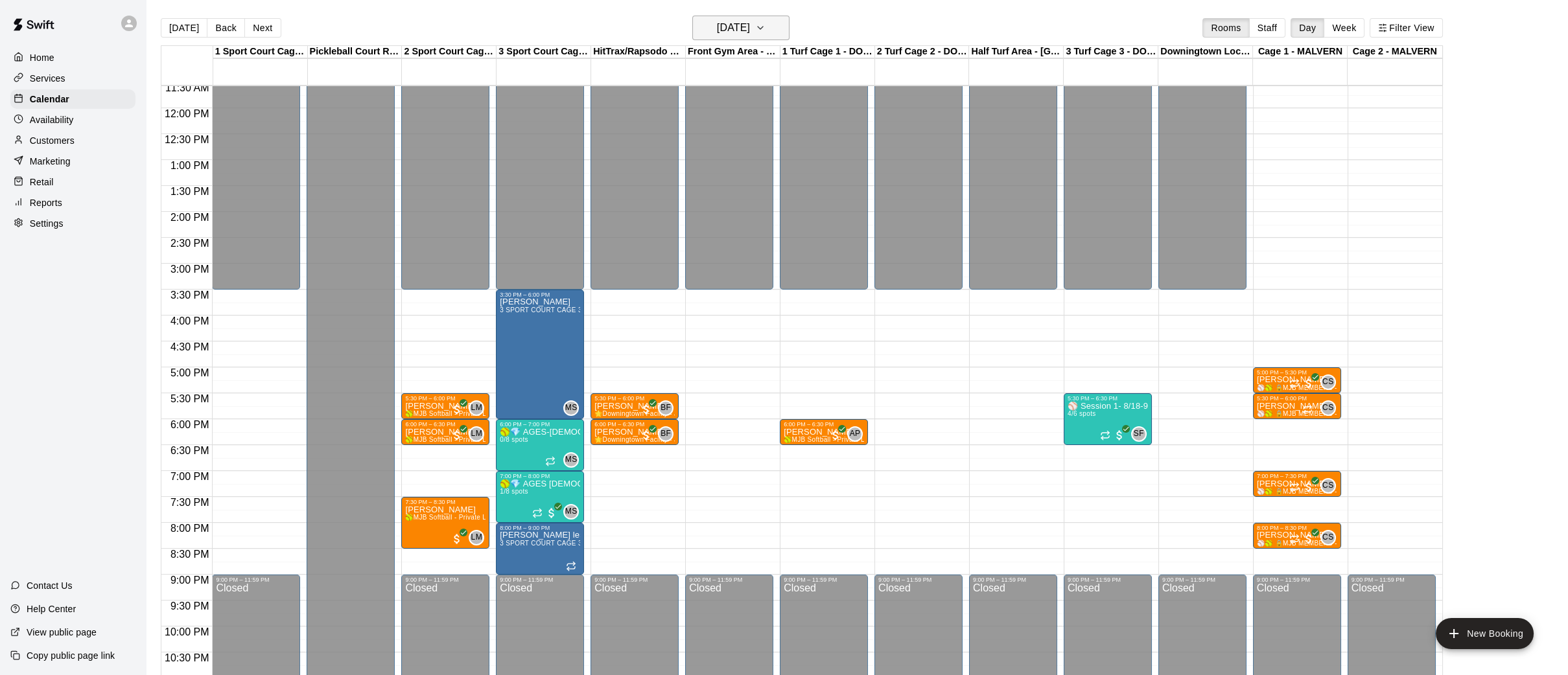
click at [786, 28] on button "[DATE]" at bounding box center [741, 28] width 97 height 25
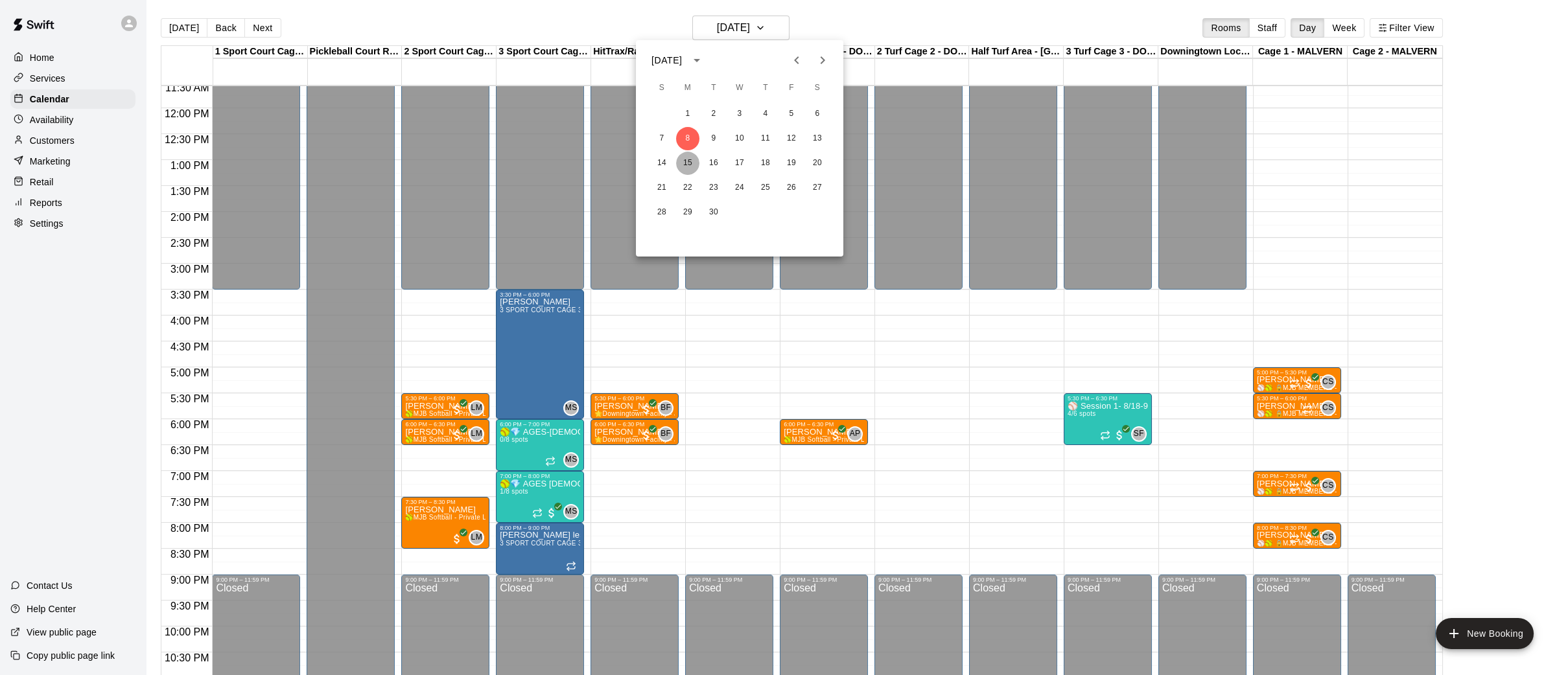
click at [687, 162] on button "15" at bounding box center [687, 163] width 24 height 23
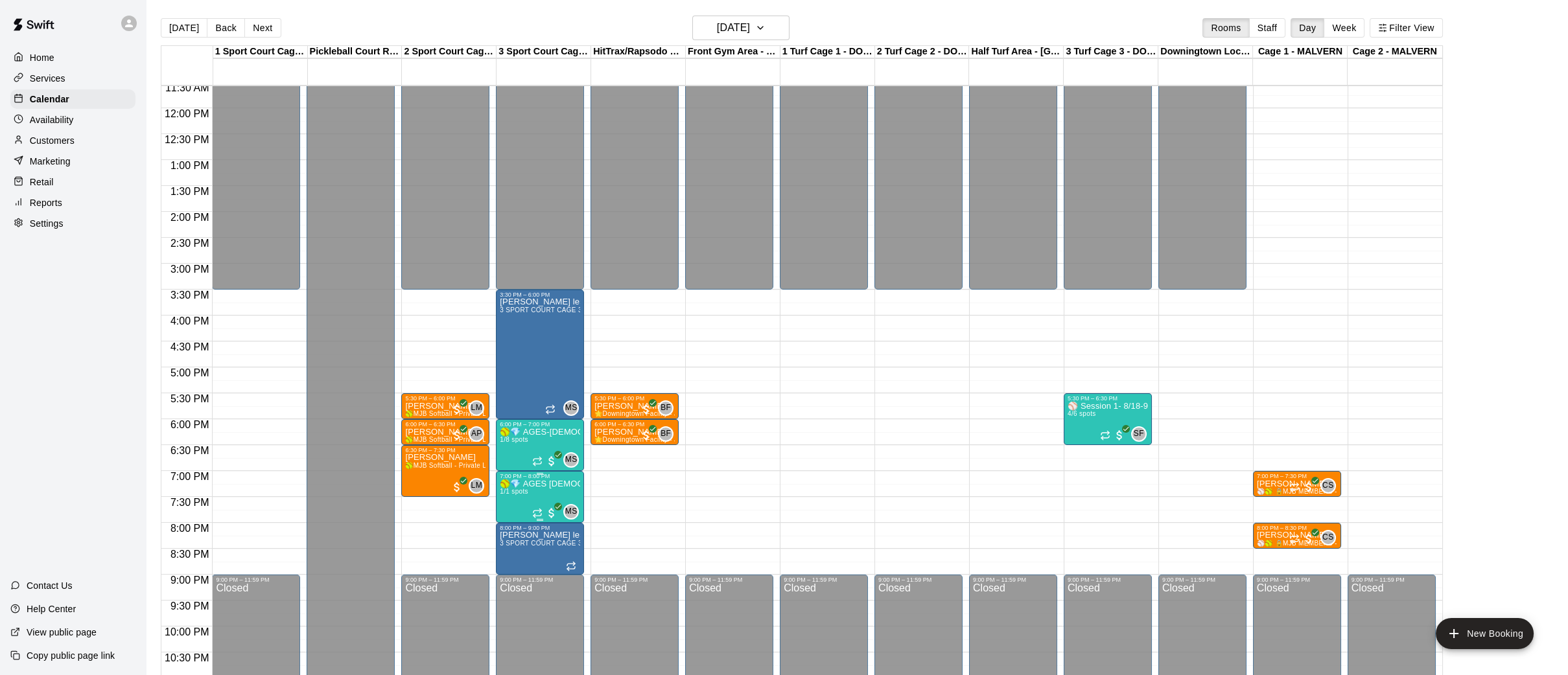
click at [525, 492] on span "1/1 spots" at bounding box center [514, 491] width 28 height 7
click at [510, 528] on img "edit" at bounding box center [513, 530] width 15 height 15
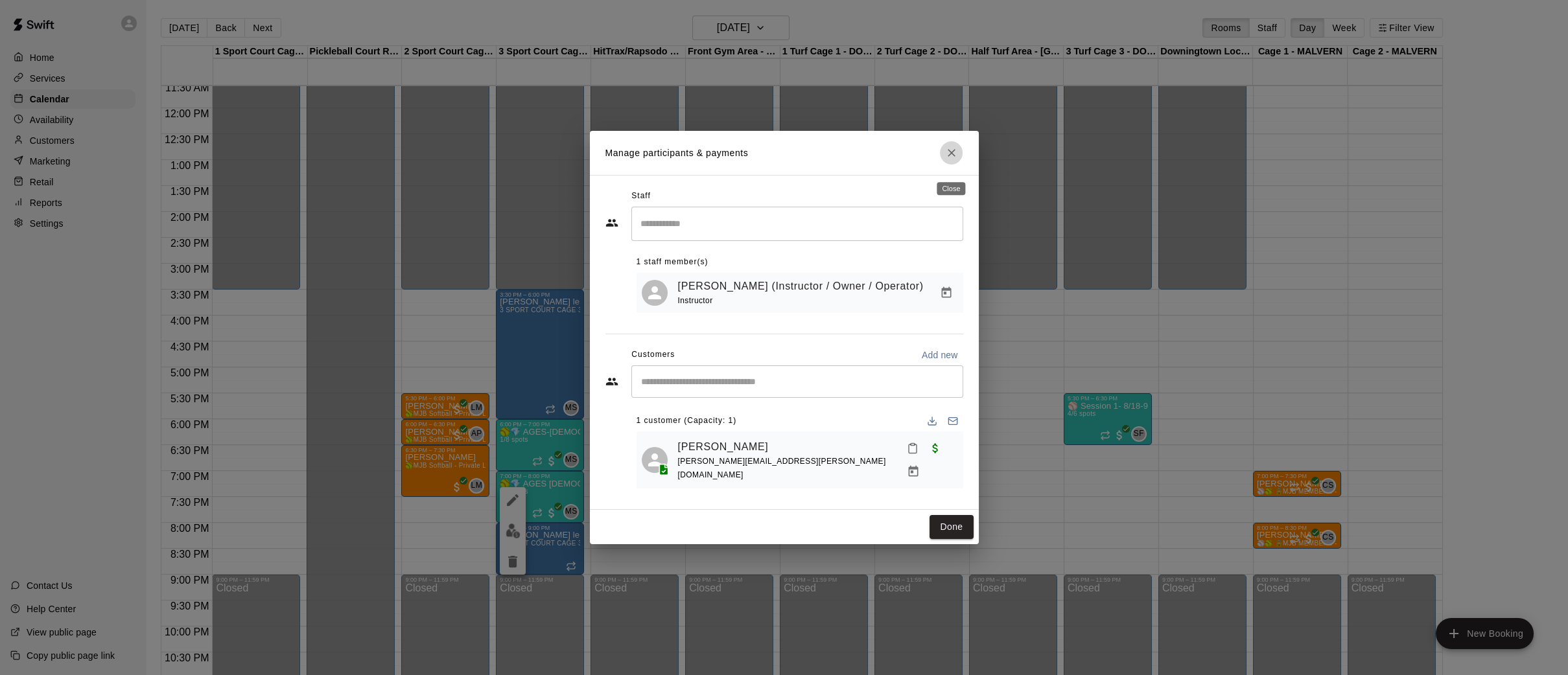
click at [948, 155] on icon "Close" at bounding box center [951, 153] width 13 height 13
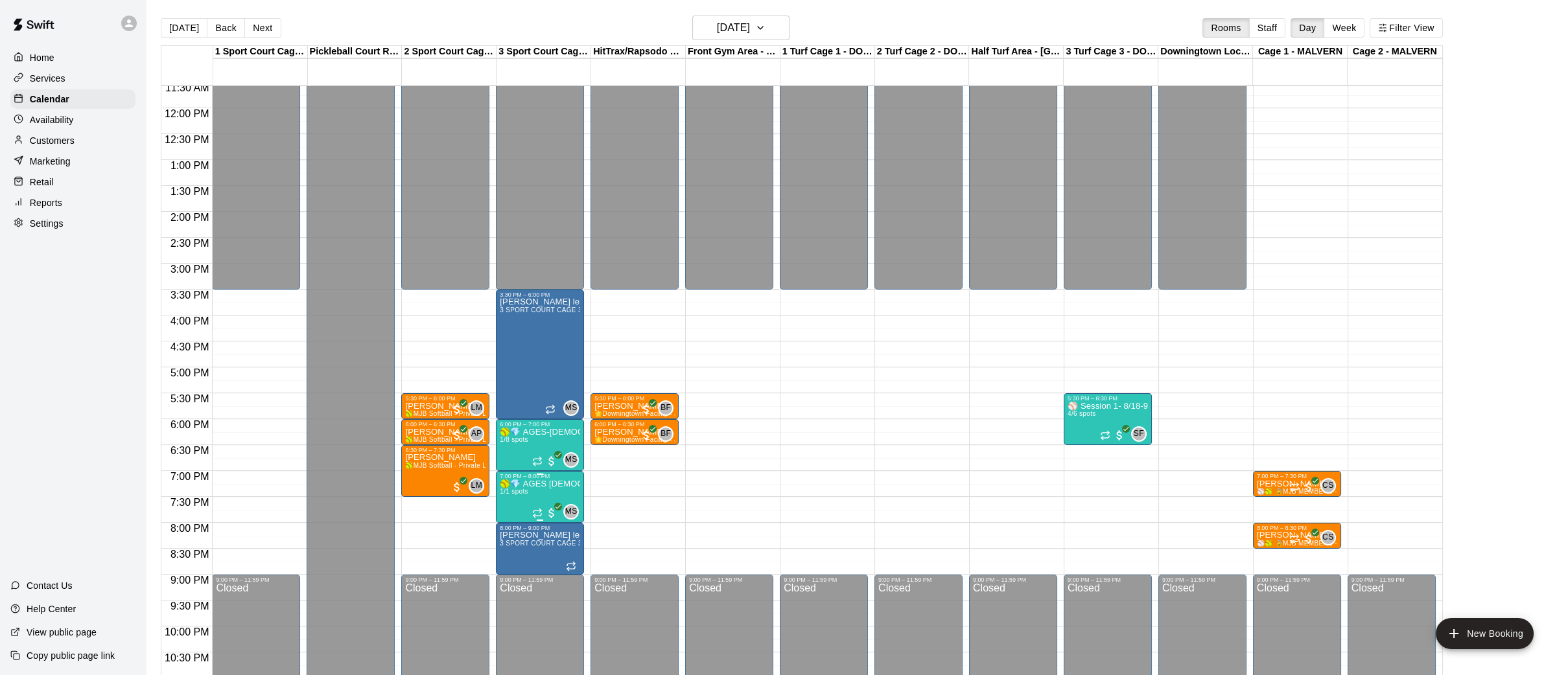
click at [505, 491] on icon "edit" at bounding box center [513, 492] width 16 height 16
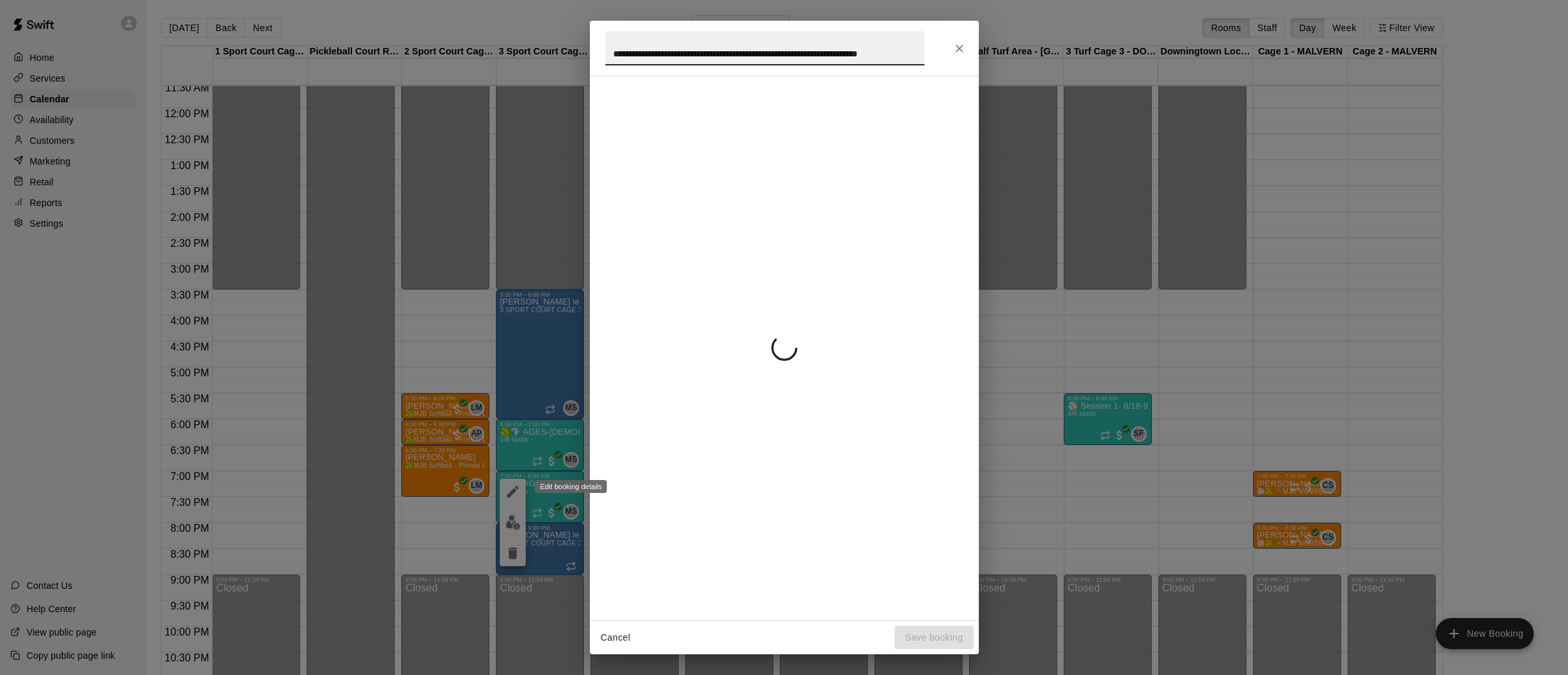
scroll to position [0, 32]
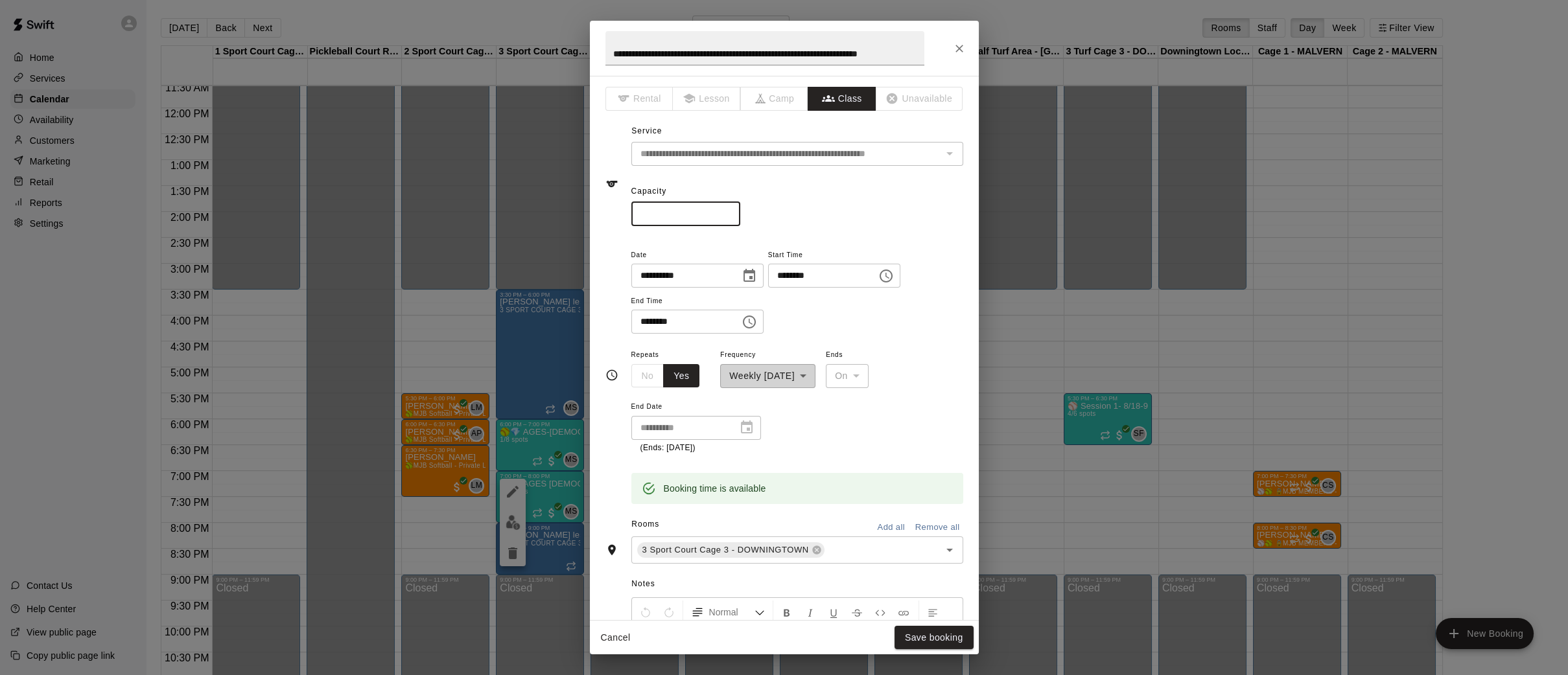
click at [730, 209] on input "*" at bounding box center [685, 214] width 109 height 24
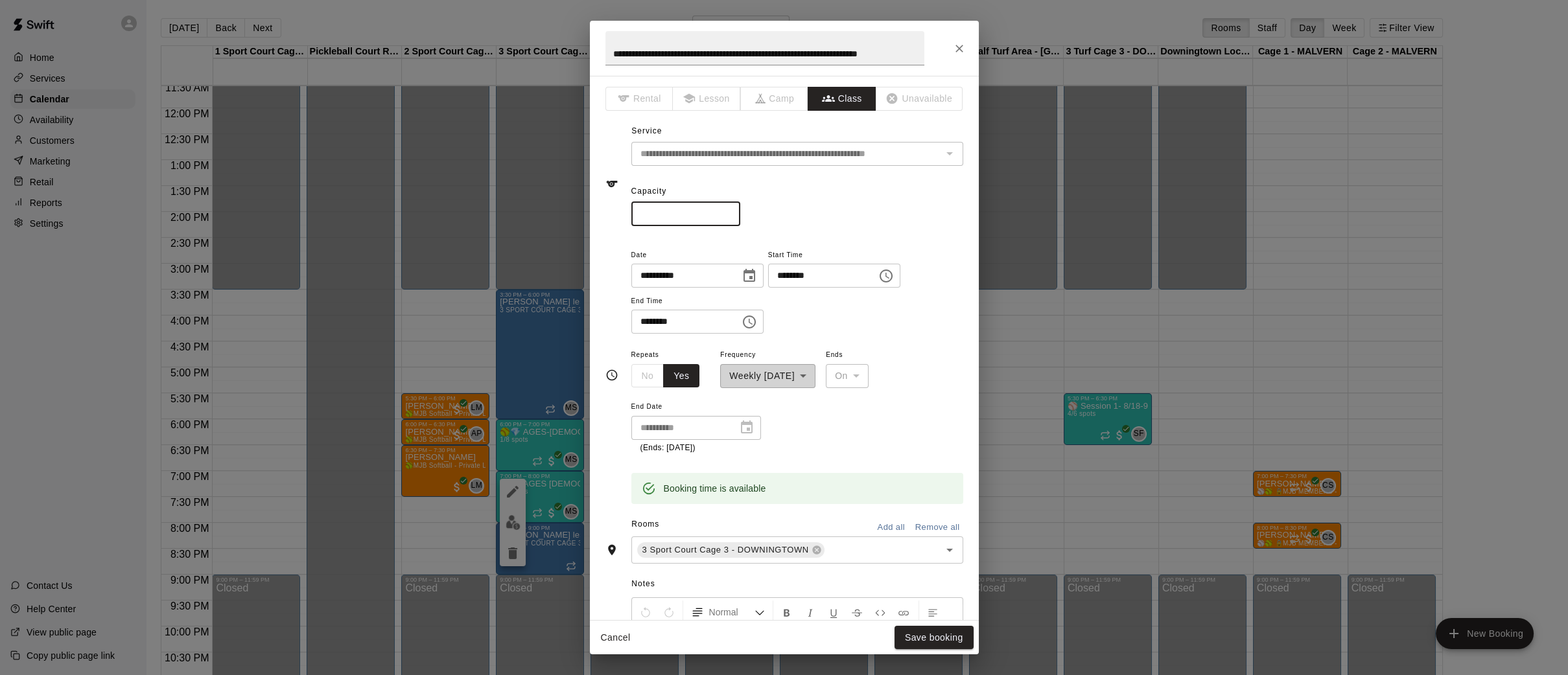
click at [730, 209] on input "*" at bounding box center [685, 214] width 109 height 24
type input "*"
click at [730, 209] on input "*" at bounding box center [685, 214] width 109 height 24
click at [920, 642] on button "Save booking" at bounding box center [933, 638] width 79 height 24
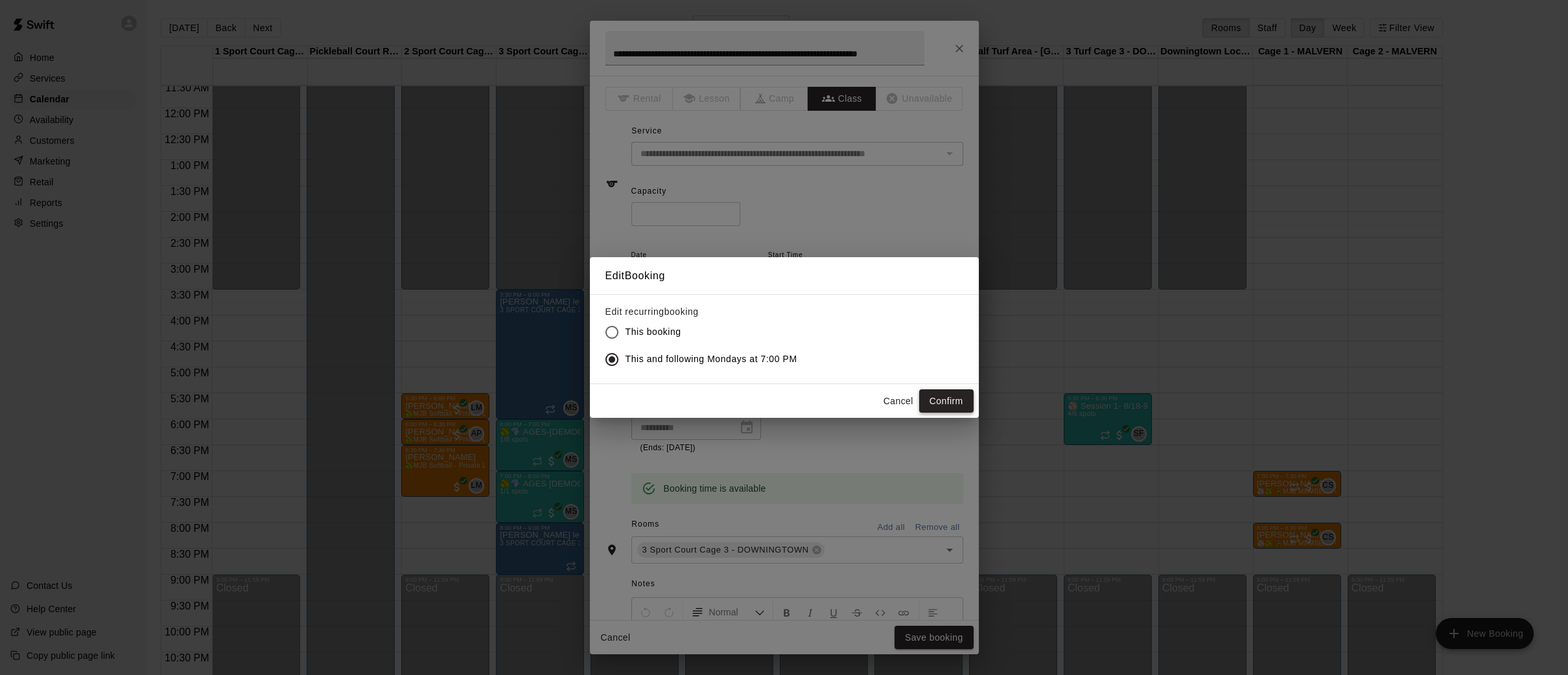
click at [962, 406] on button "Confirm" at bounding box center [946, 402] width 54 height 24
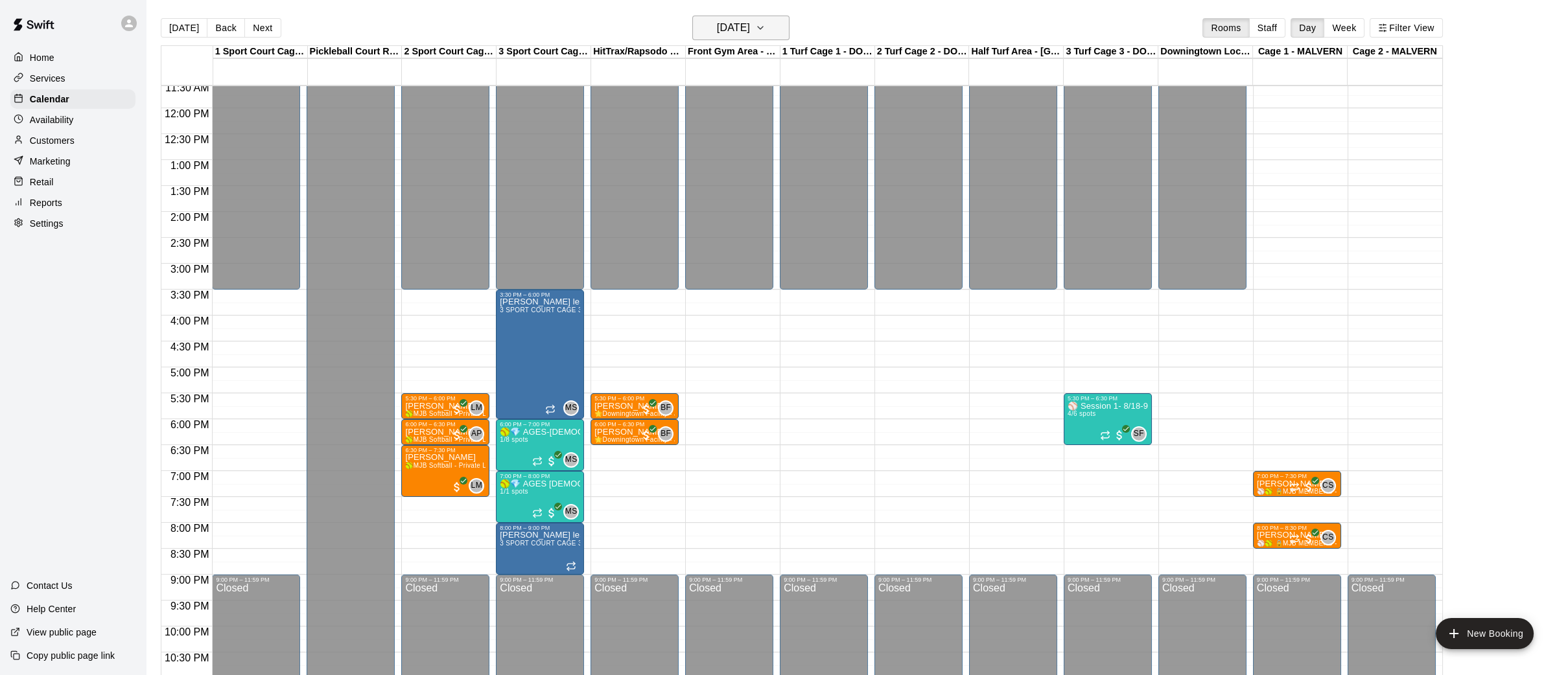
click at [765, 27] on icon "button" at bounding box center [760, 28] width 11 height 16
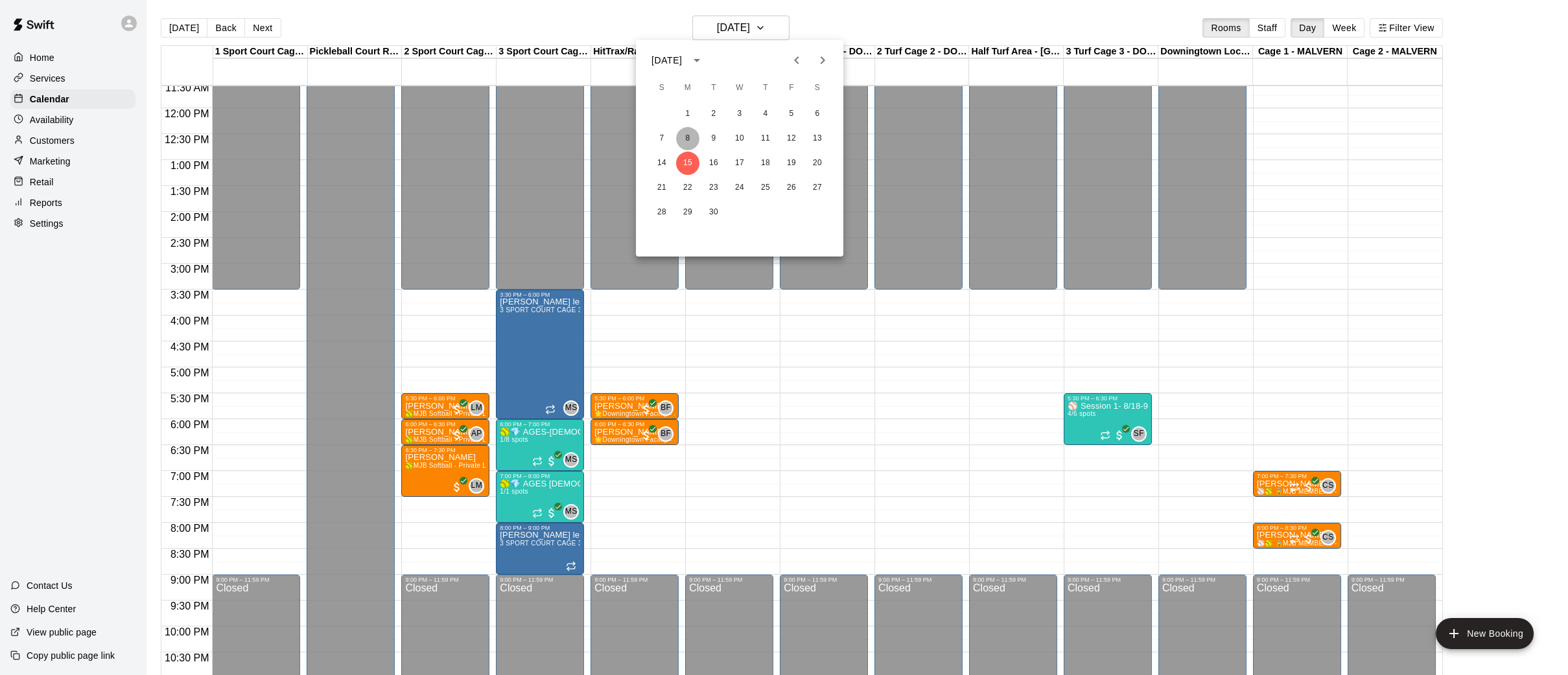
click at [683, 139] on button "8" at bounding box center [687, 138] width 24 height 23
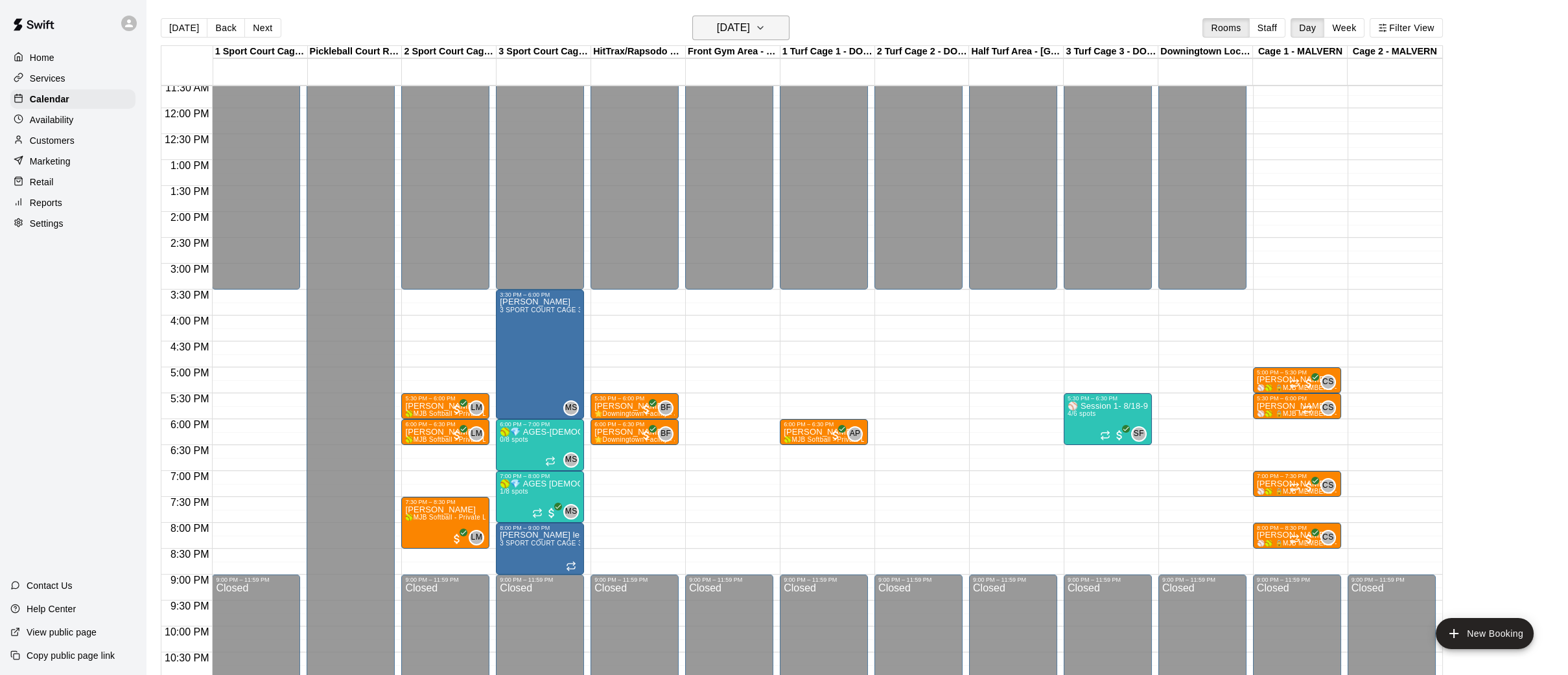
click at [772, 32] on button "[DATE]" at bounding box center [741, 28] width 97 height 25
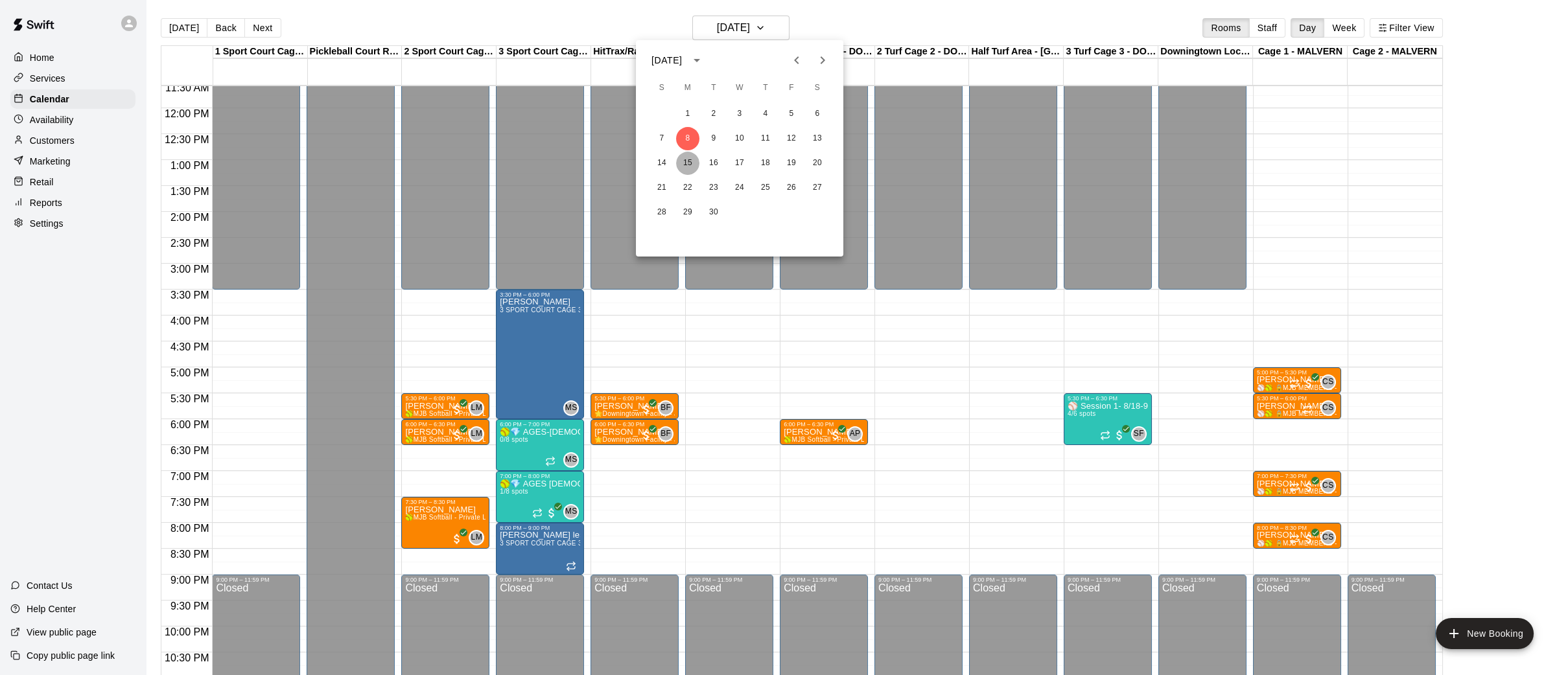
click at [689, 162] on button "15" at bounding box center [687, 163] width 24 height 23
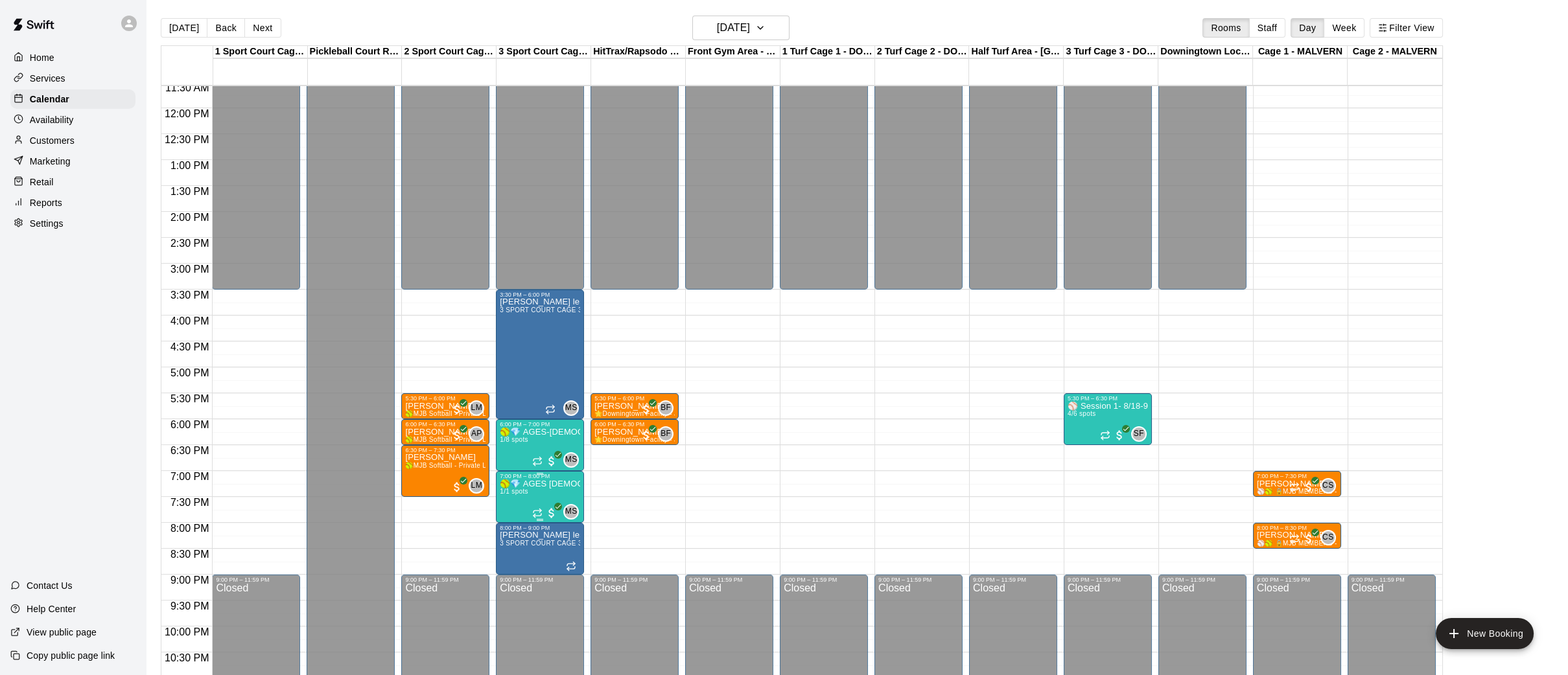
click at [542, 506] on div at bounding box center [545, 513] width 26 height 13
click at [542, 513] on icon "edit" at bounding box center [546, 519] width 16 height 16
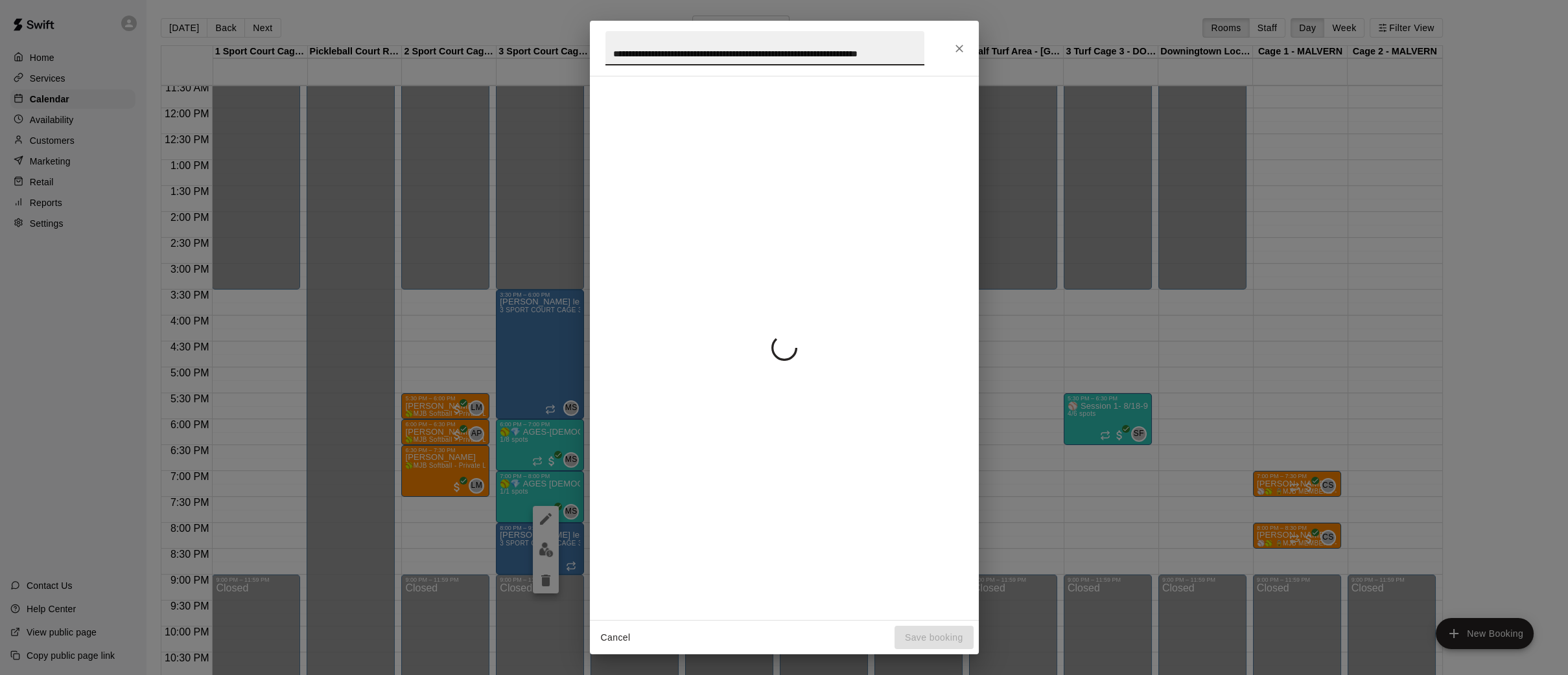
scroll to position [0, 32]
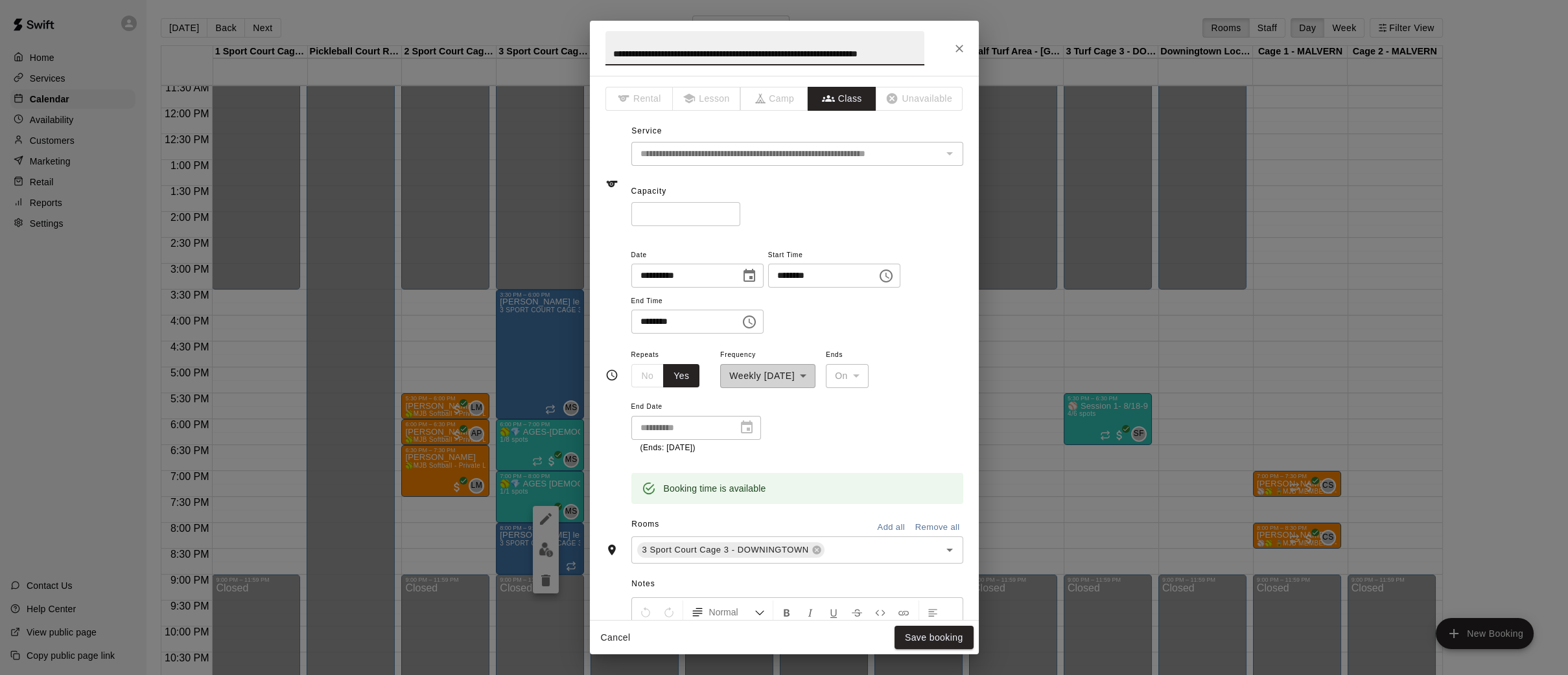
click at [734, 211] on input "*" at bounding box center [685, 214] width 109 height 24
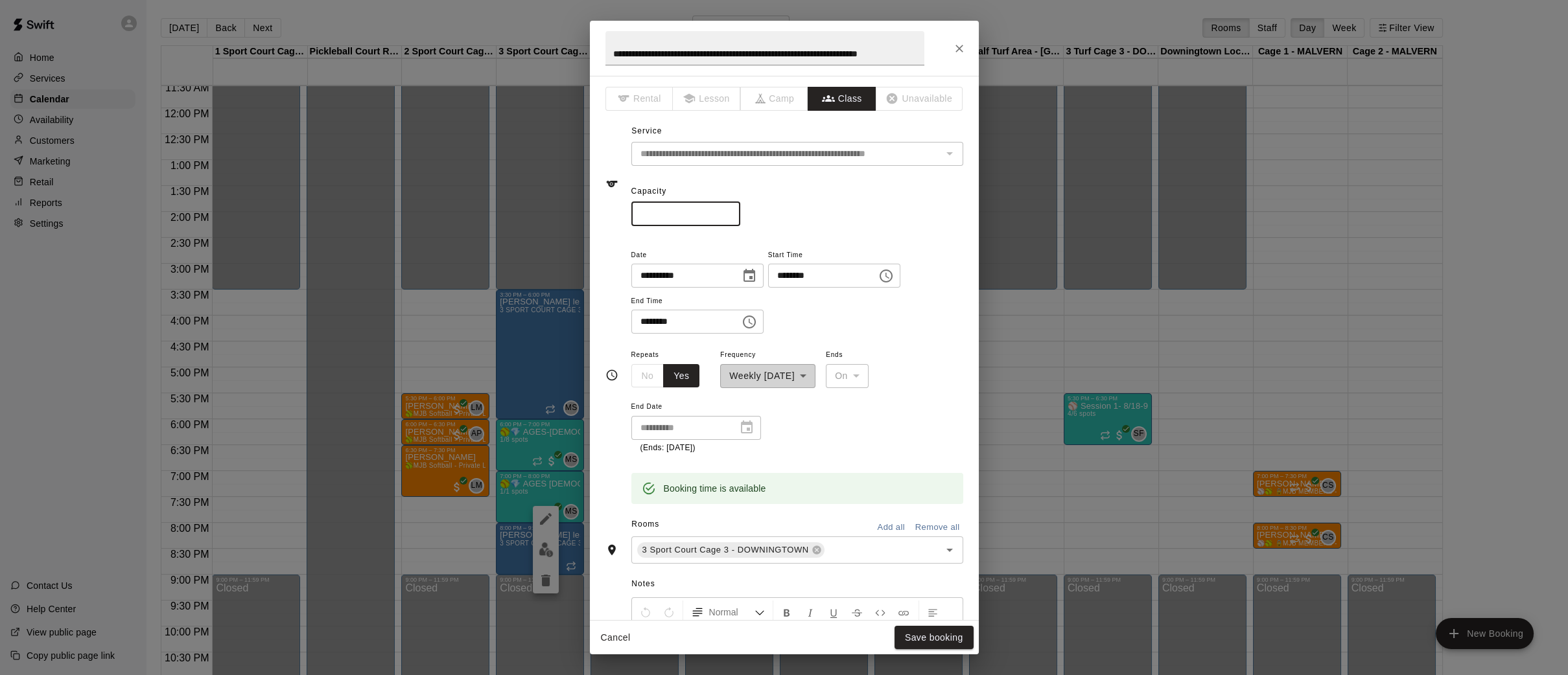
click at [734, 211] on input "*" at bounding box center [685, 214] width 109 height 24
type input "*"
click at [734, 211] on input "*" at bounding box center [685, 214] width 109 height 24
click at [908, 637] on button "Save booking" at bounding box center [933, 638] width 79 height 24
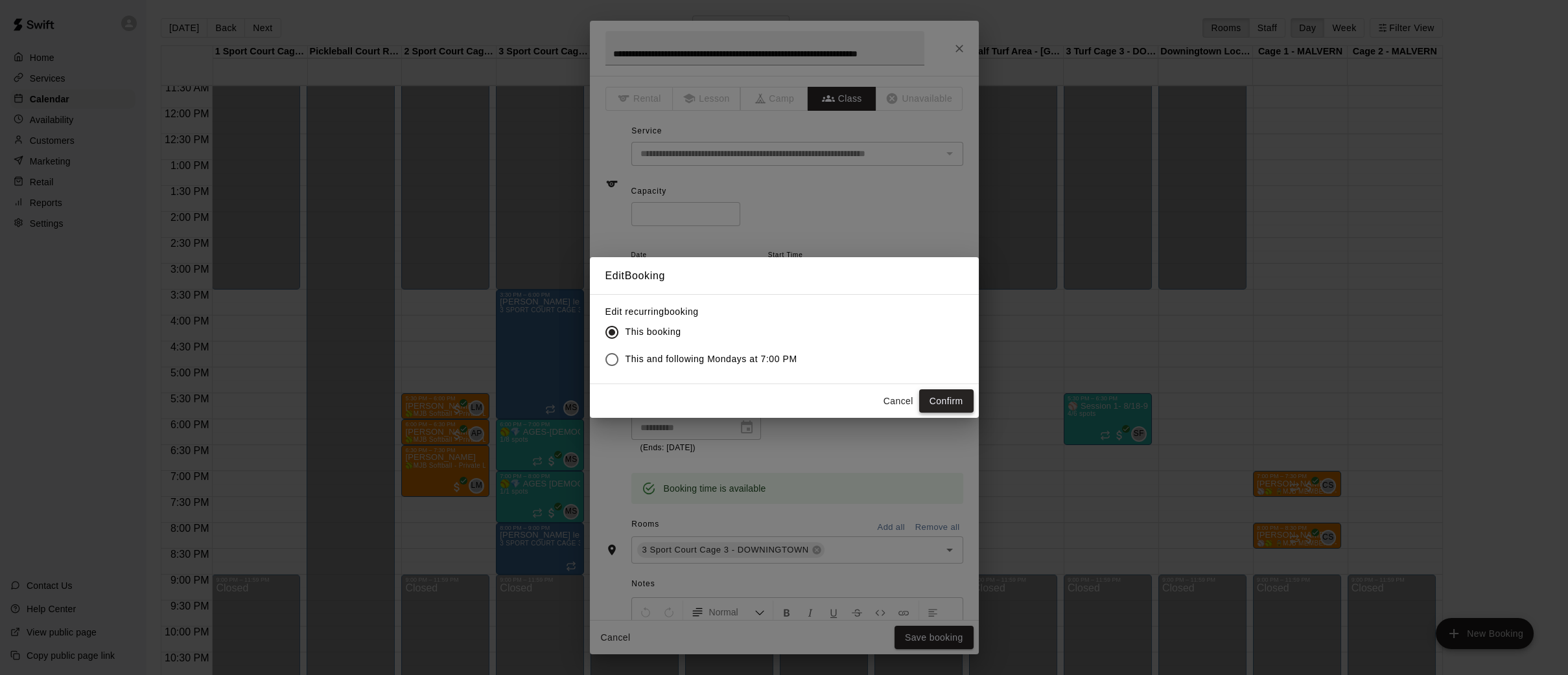
click at [943, 399] on button "Confirm" at bounding box center [946, 402] width 54 height 24
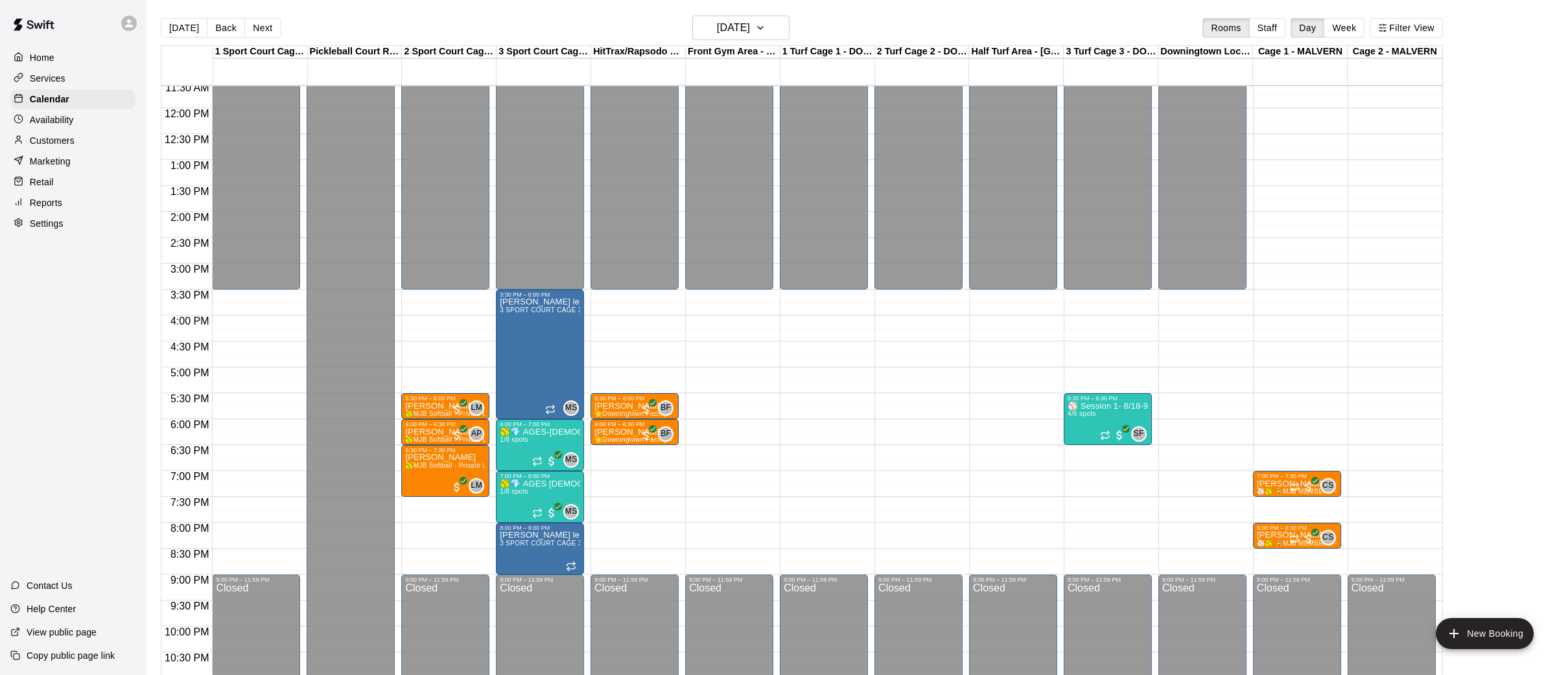
scroll to position [614, 0]
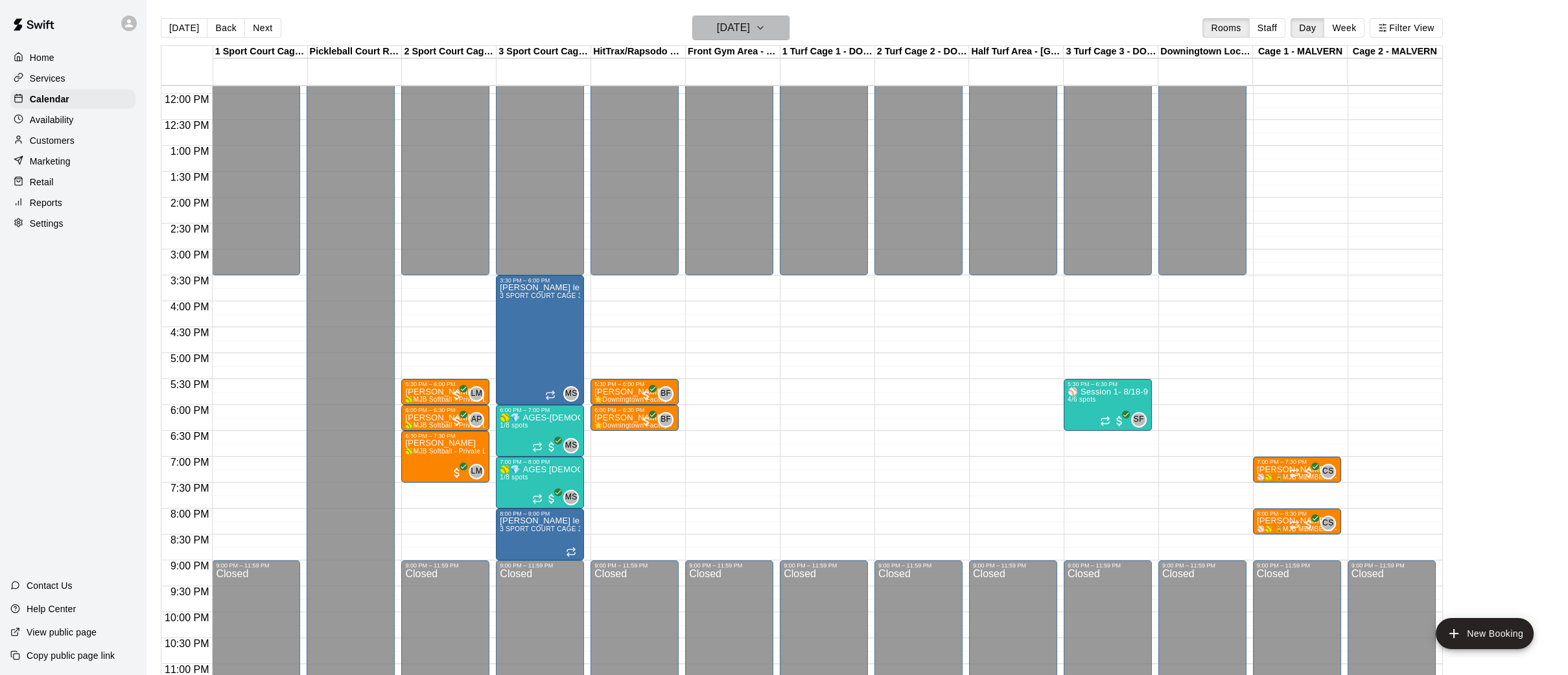
click at [779, 16] on button "[DATE]" at bounding box center [741, 28] width 97 height 25
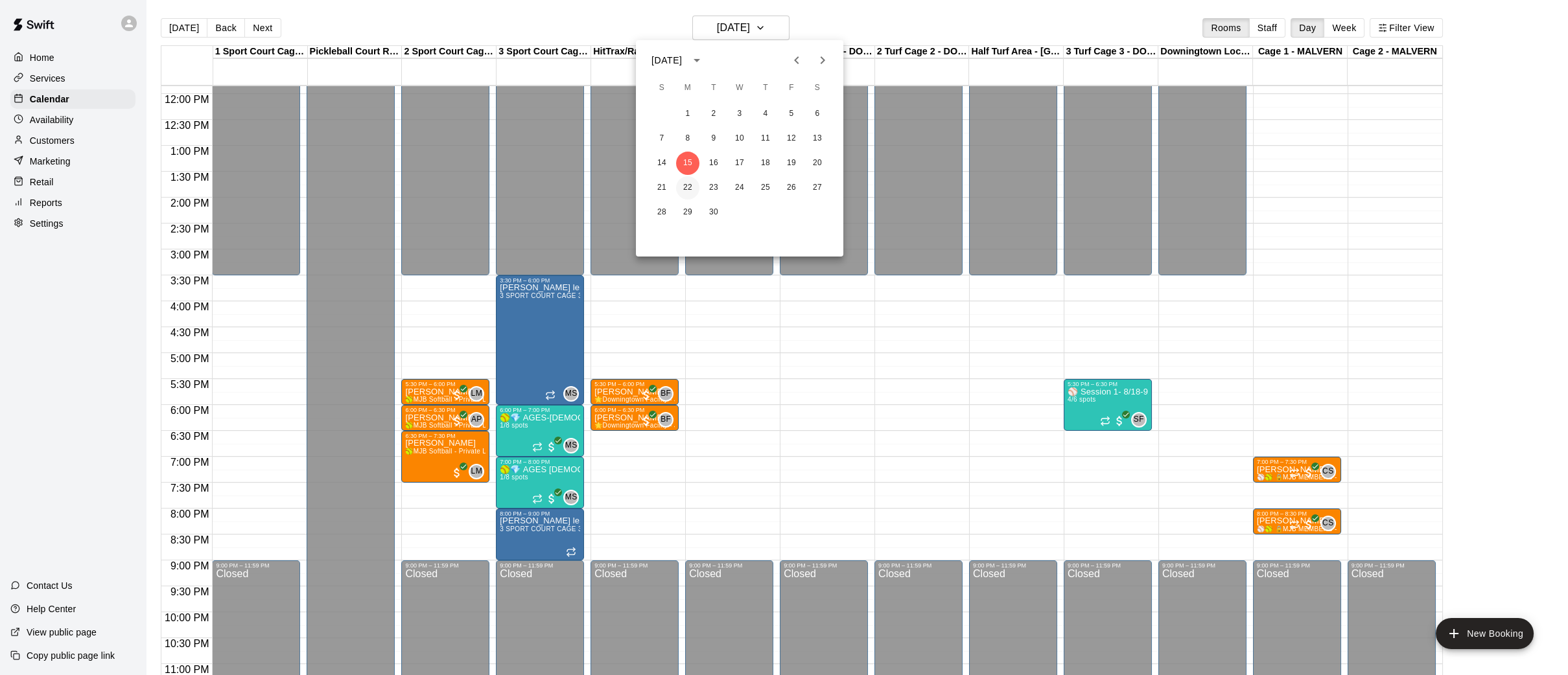
click at [686, 193] on button "22" at bounding box center [687, 187] width 24 height 23
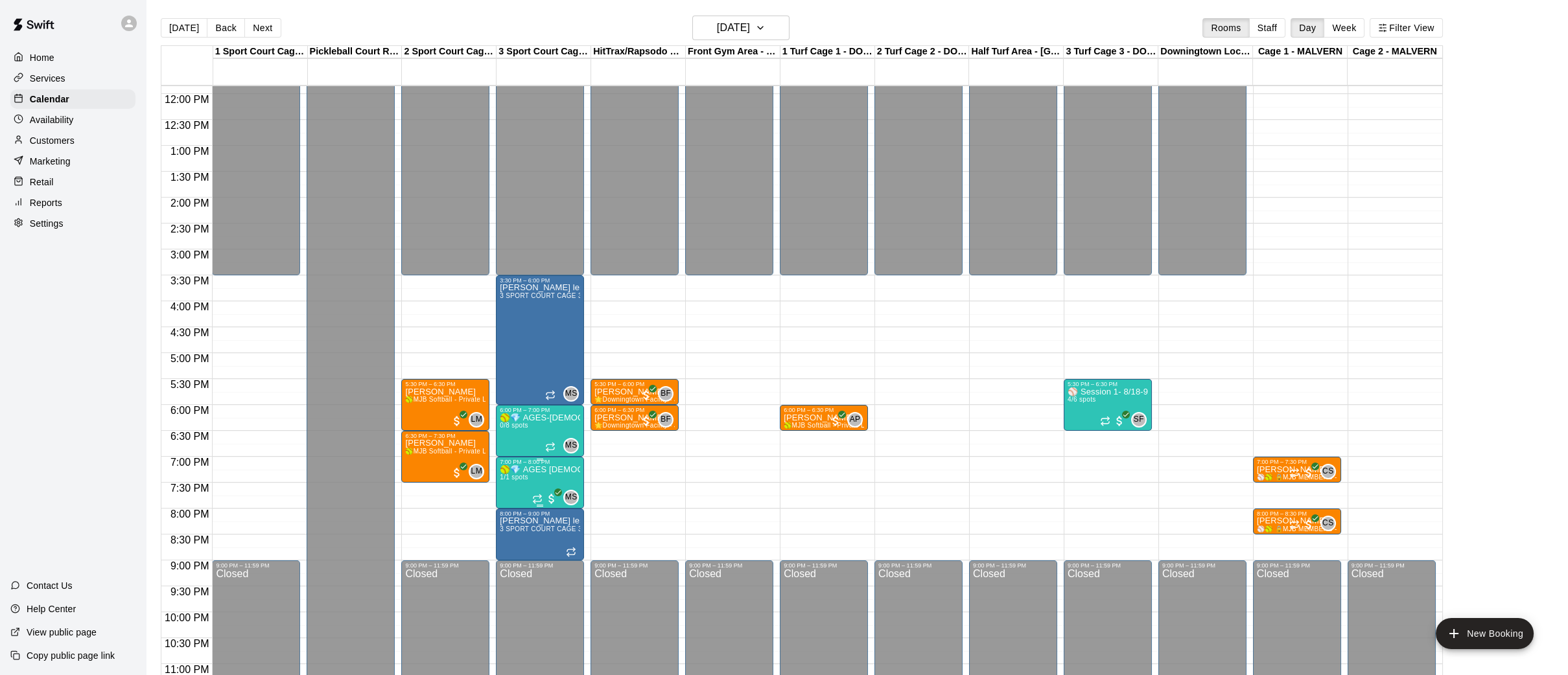
click at [526, 478] on span "1/1 spots" at bounding box center [514, 477] width 28 height 7
click at [516, 491] on icon "edit" at bounding box center [513, 486] width 16 height 16
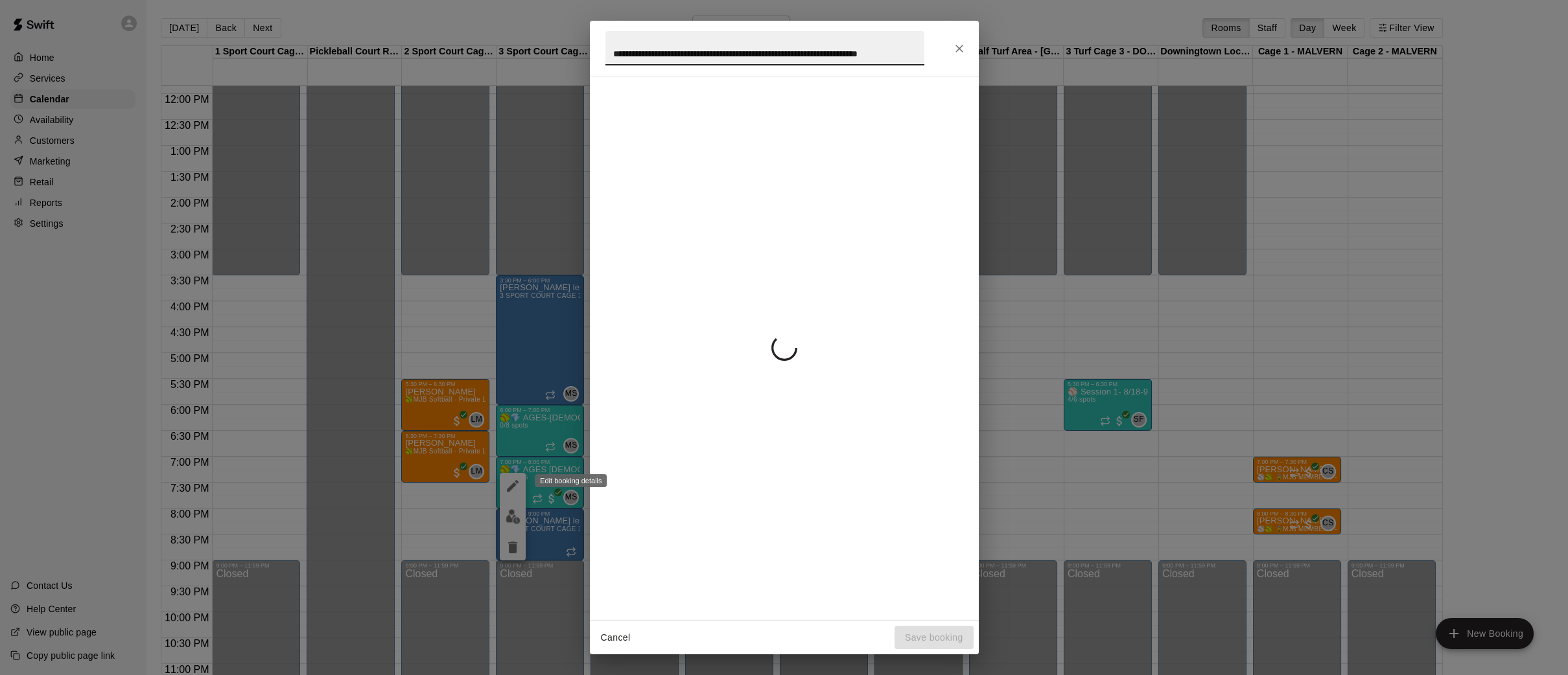
scroll to position [0, 32]
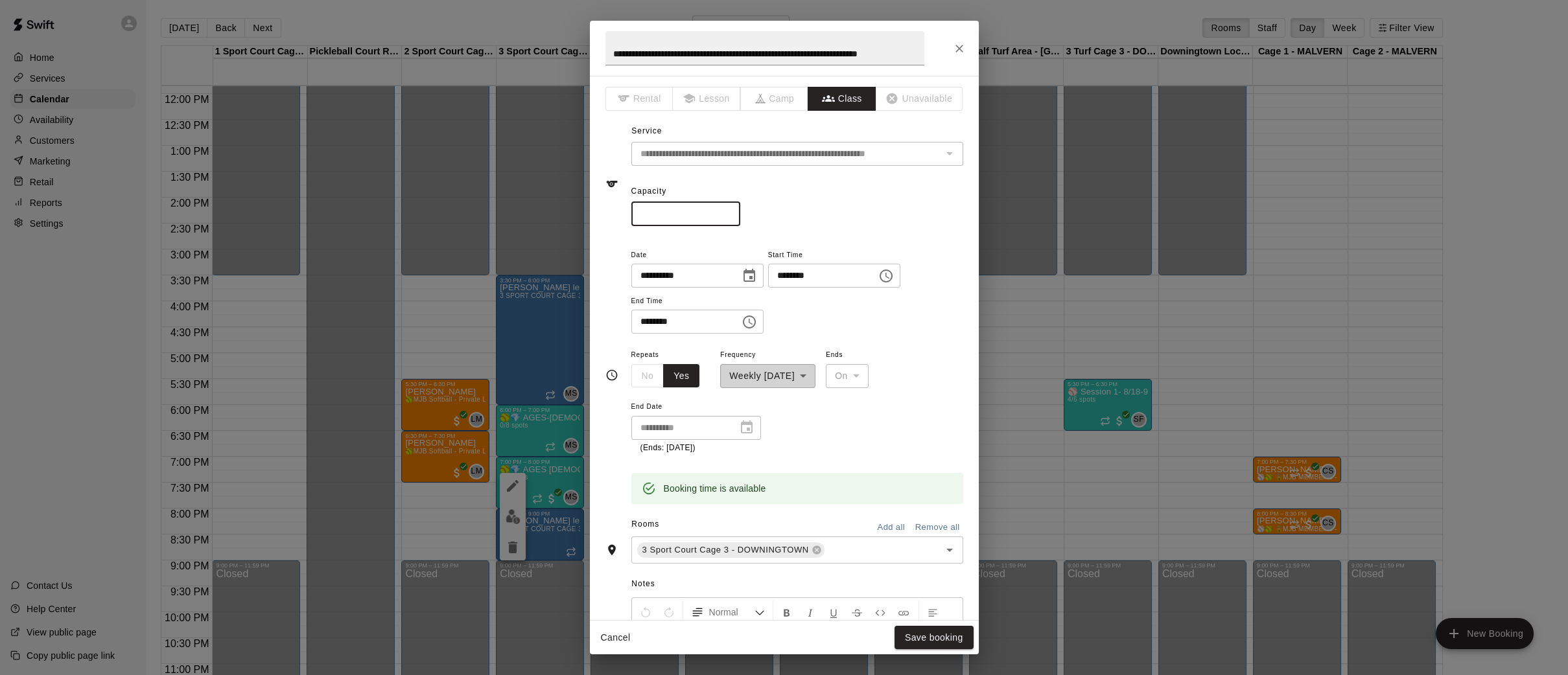
click at [730, 209] on input "*" at bounding box center [685, 214] width 109 height 24
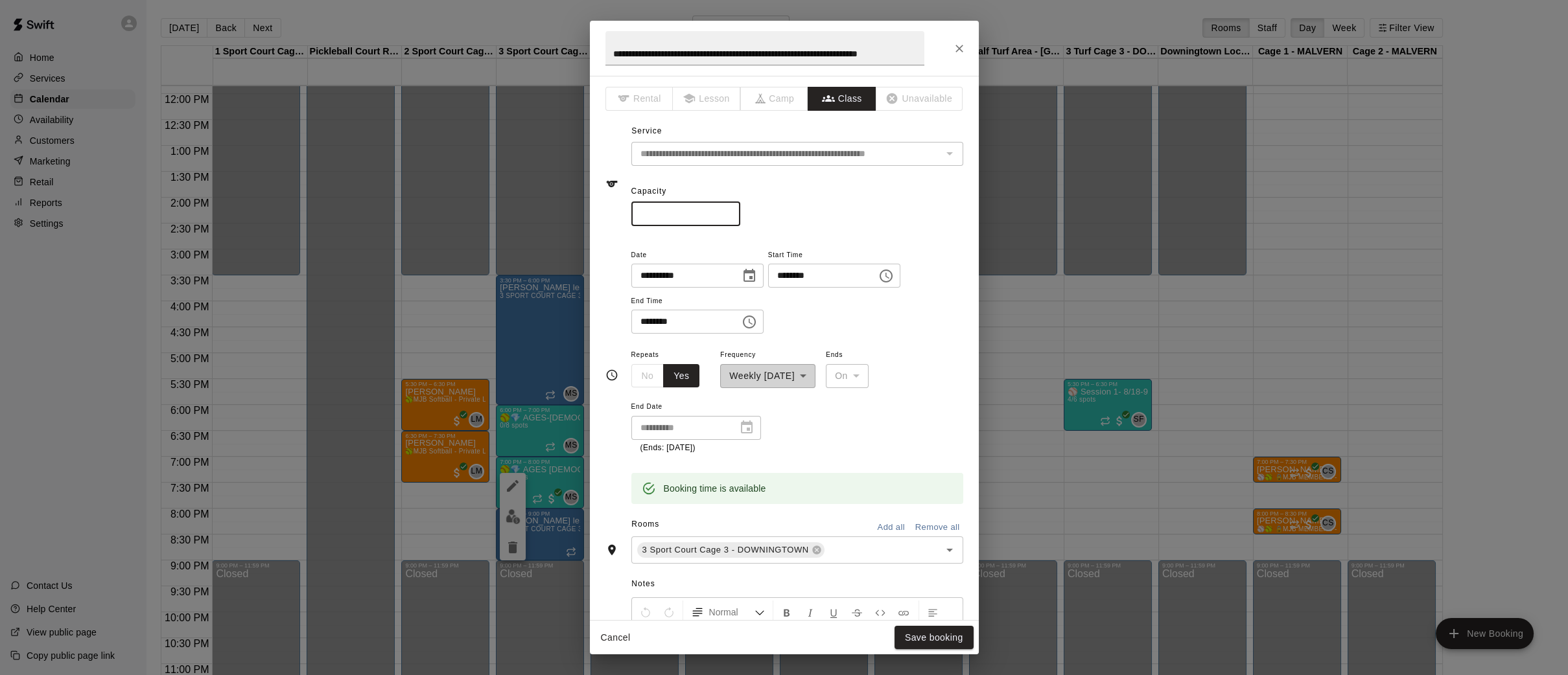
click at [730, 209] on input "*" at bounding box center [685, 214] width 109 height 24
type input "*"
click at [730, 209] on input "*" at bounding box center [685, 214] width 109 height 24
click at [928, 636] on button "Save booking" at bounding box center [933, 638] width 79 height 24
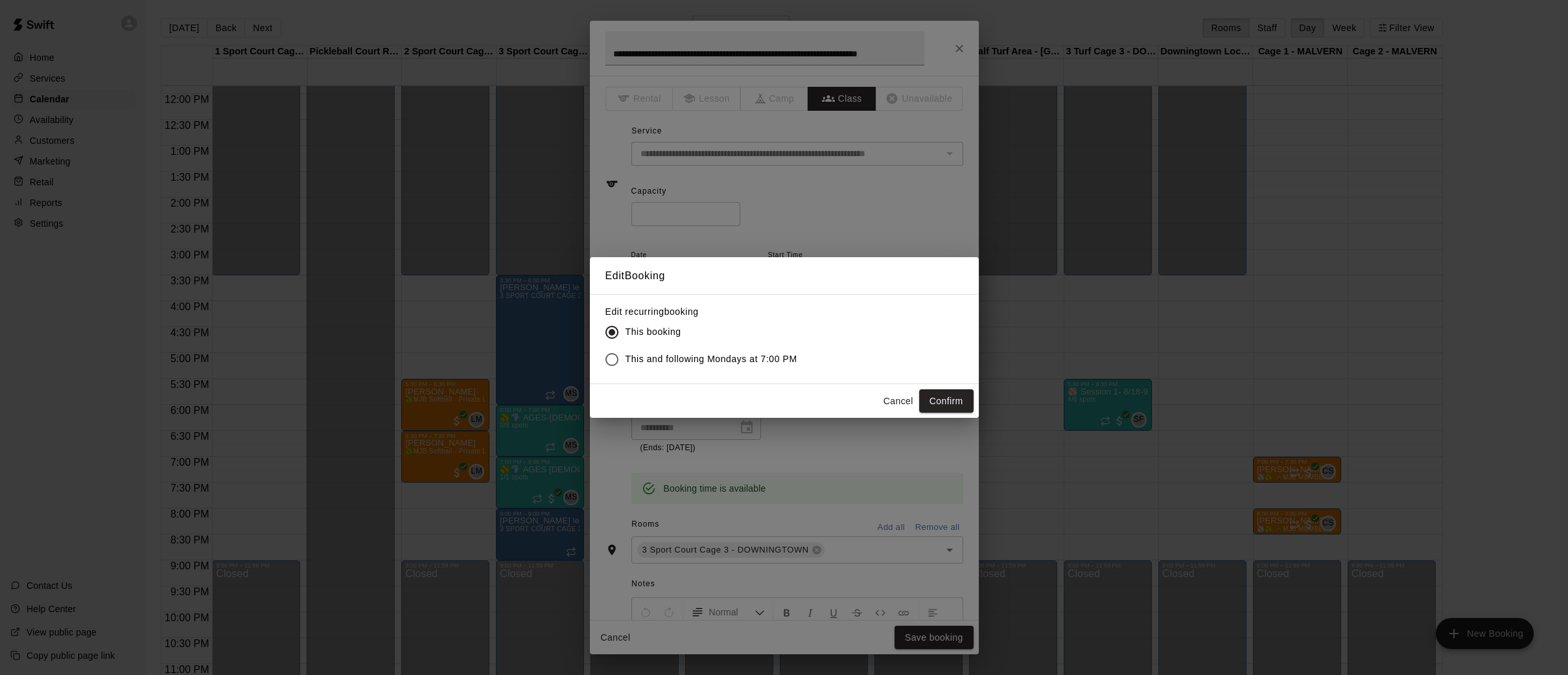
click at [948, 402] on button "Confirm" at bounding box center [946, 402] width 54 height 24
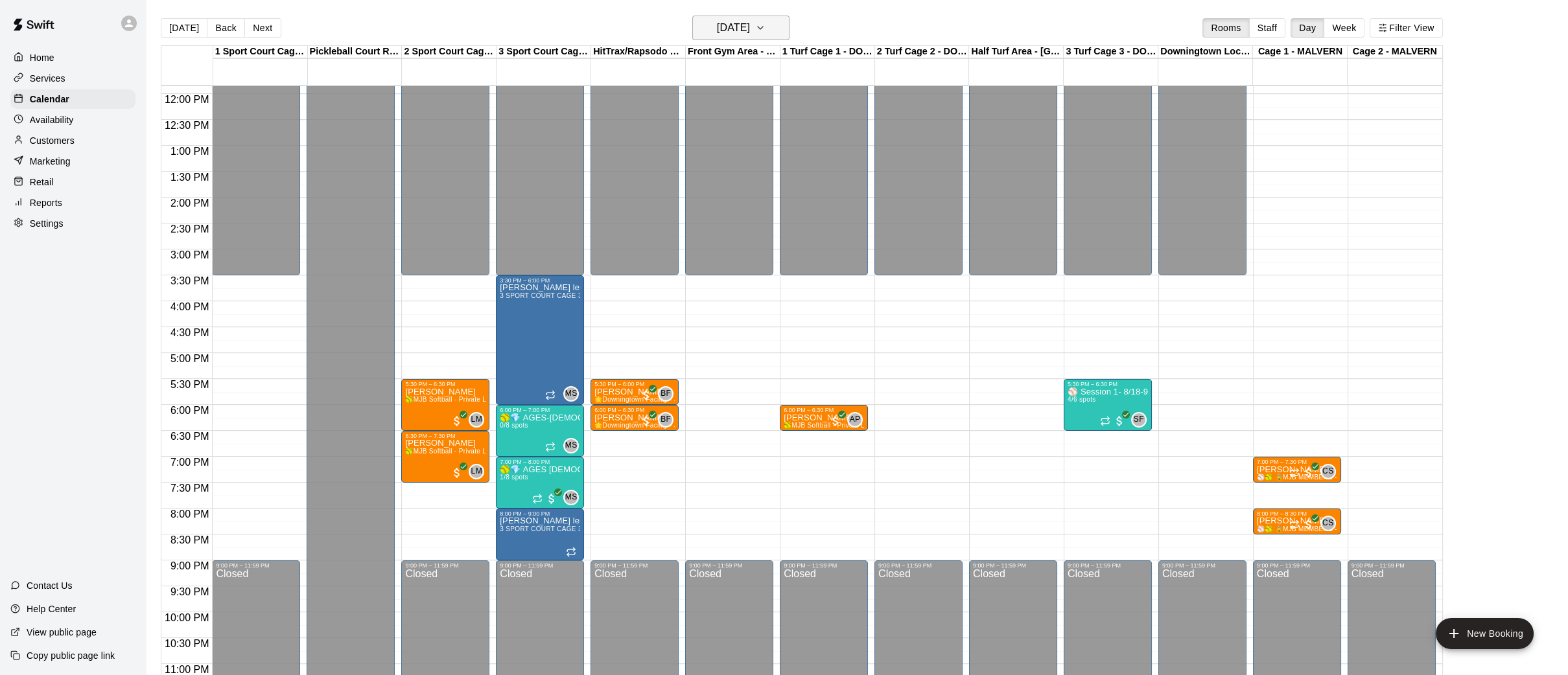
click at [765, 31] on icon "button" at bounding box center [760, 28] width 11 height 16
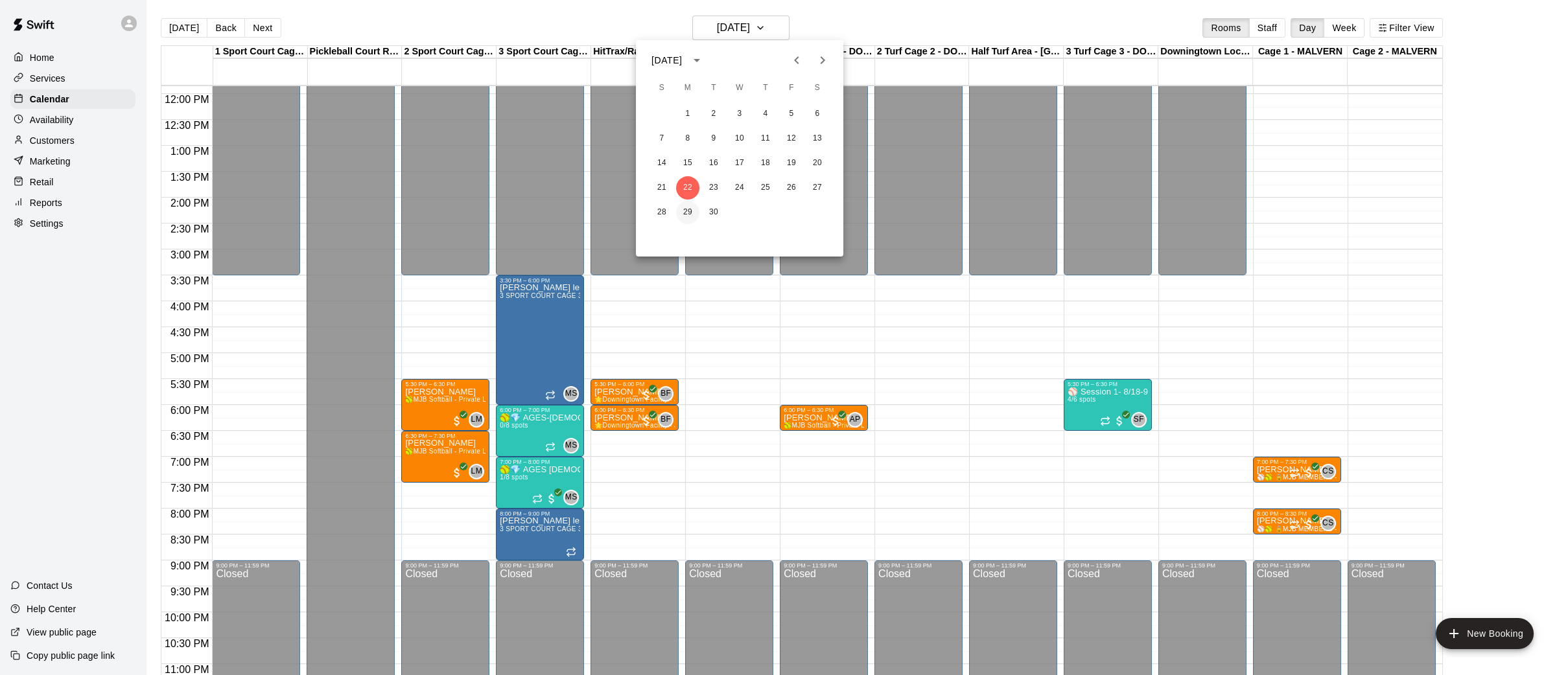
click at [687, 214] on button "29" at bounding box center [687, 212] width 24 height 23
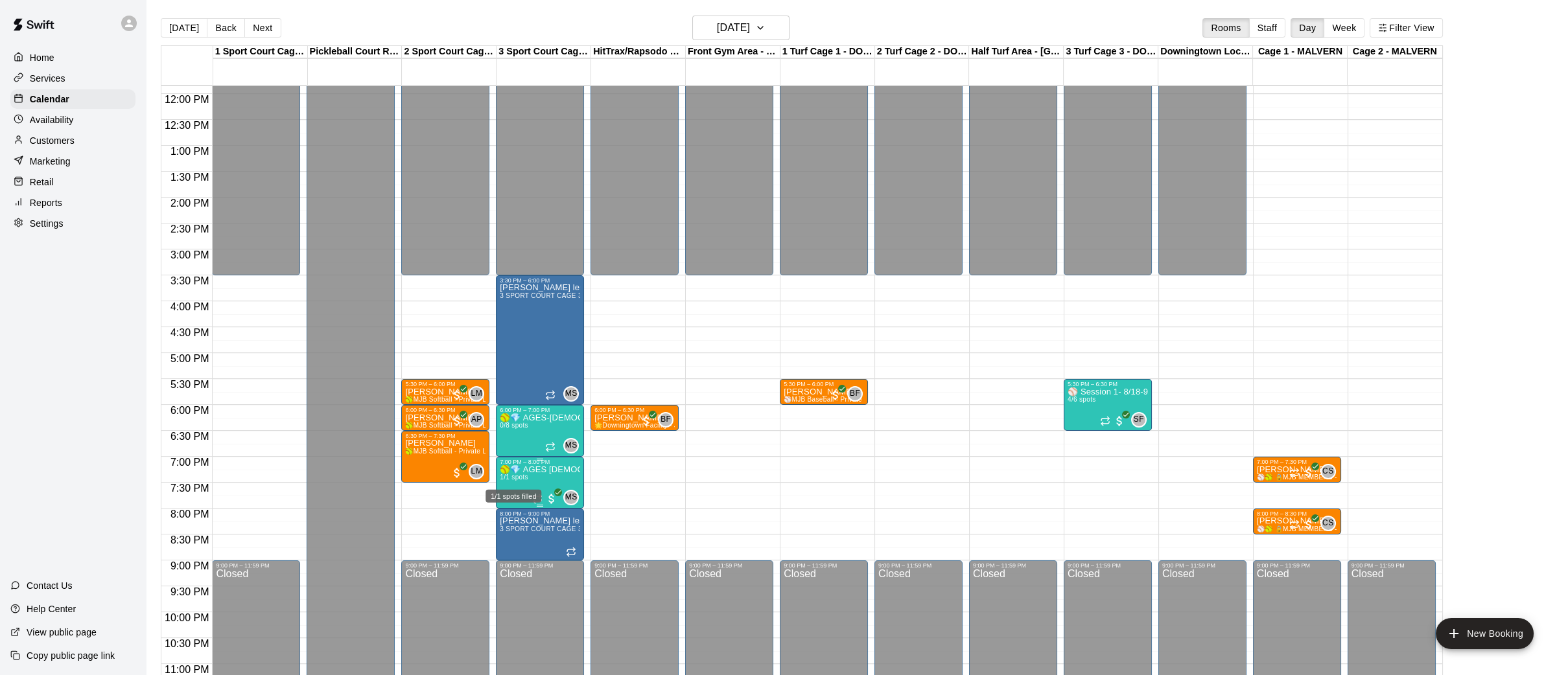
click at [526, 479] on span "1/1 spots" at bounding box center [514, 477] width 28 height 7
click at [518, 483] on icon "edit" at bounding box center [513, 486] width 16 height 16
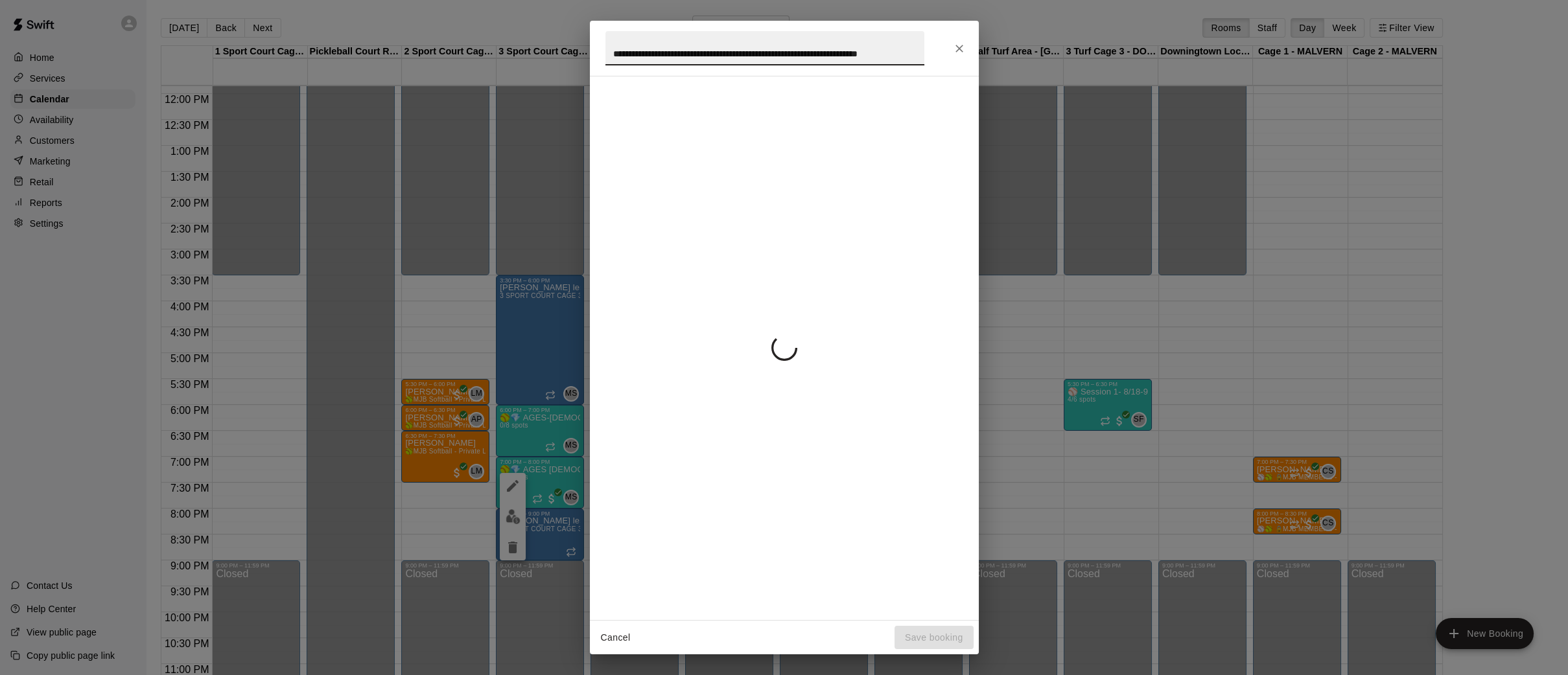
scroll to position [0, 32]
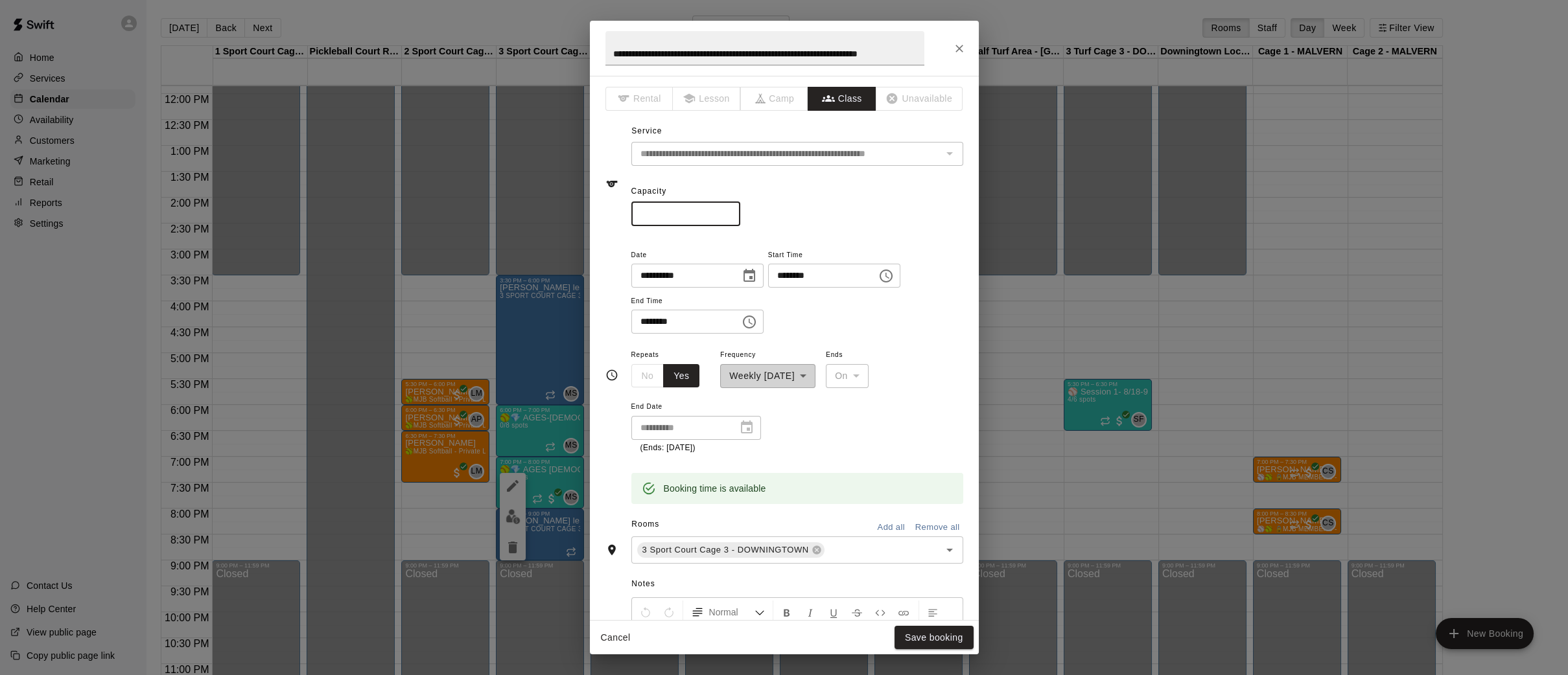
click at [736, 209] on input "*" at bounding box center [685, 214] width 109 height 24
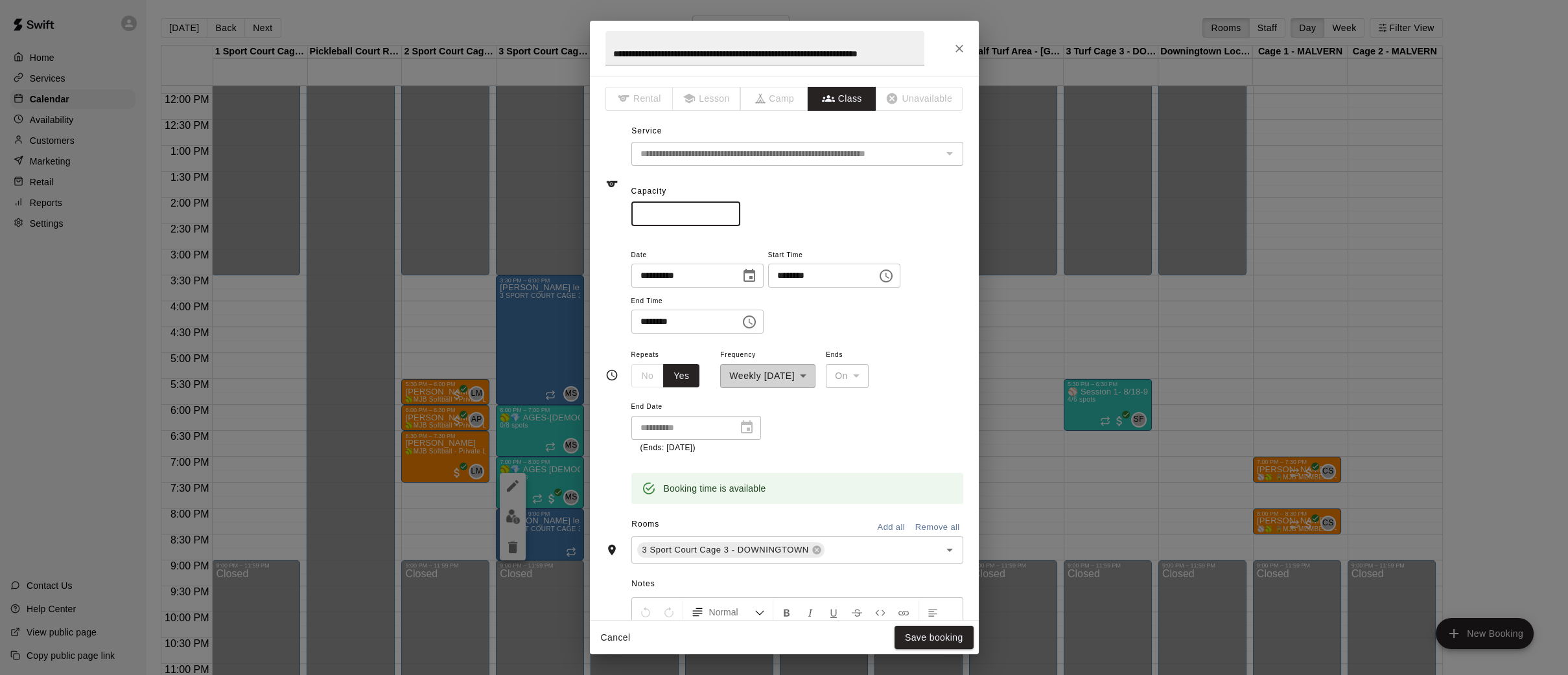
click at [736, 209] on input "*" at bounding box center [685, 214] width 109 height 24
type input "*"
click at [736, 209] on input "*" at bounding box center [685, 214] width 109 height 24
click at [917, 642] on button "Save booking" at bounding box center [933, 638] width 79 height 24
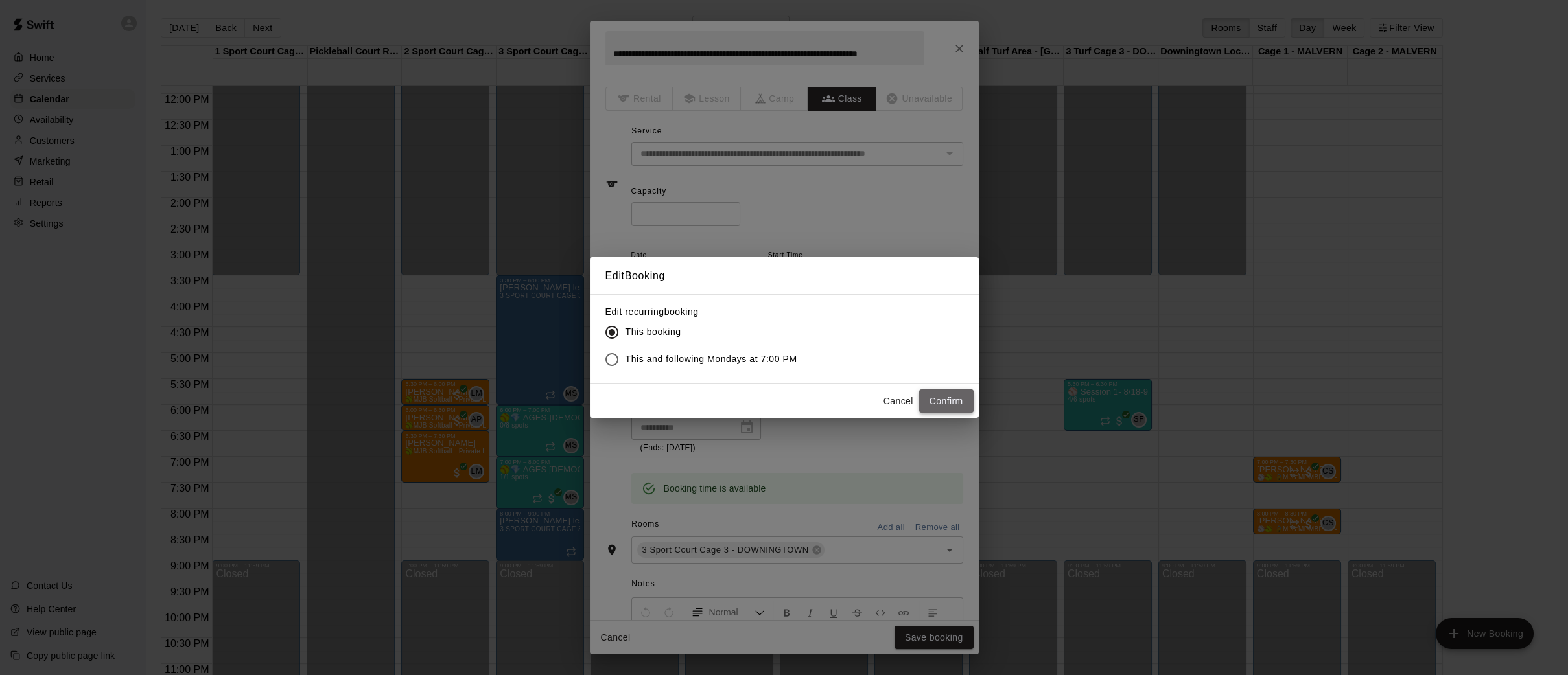
click at [935, 401] on button "Confirm" at bounding box center [946, 402] width 54 height 24
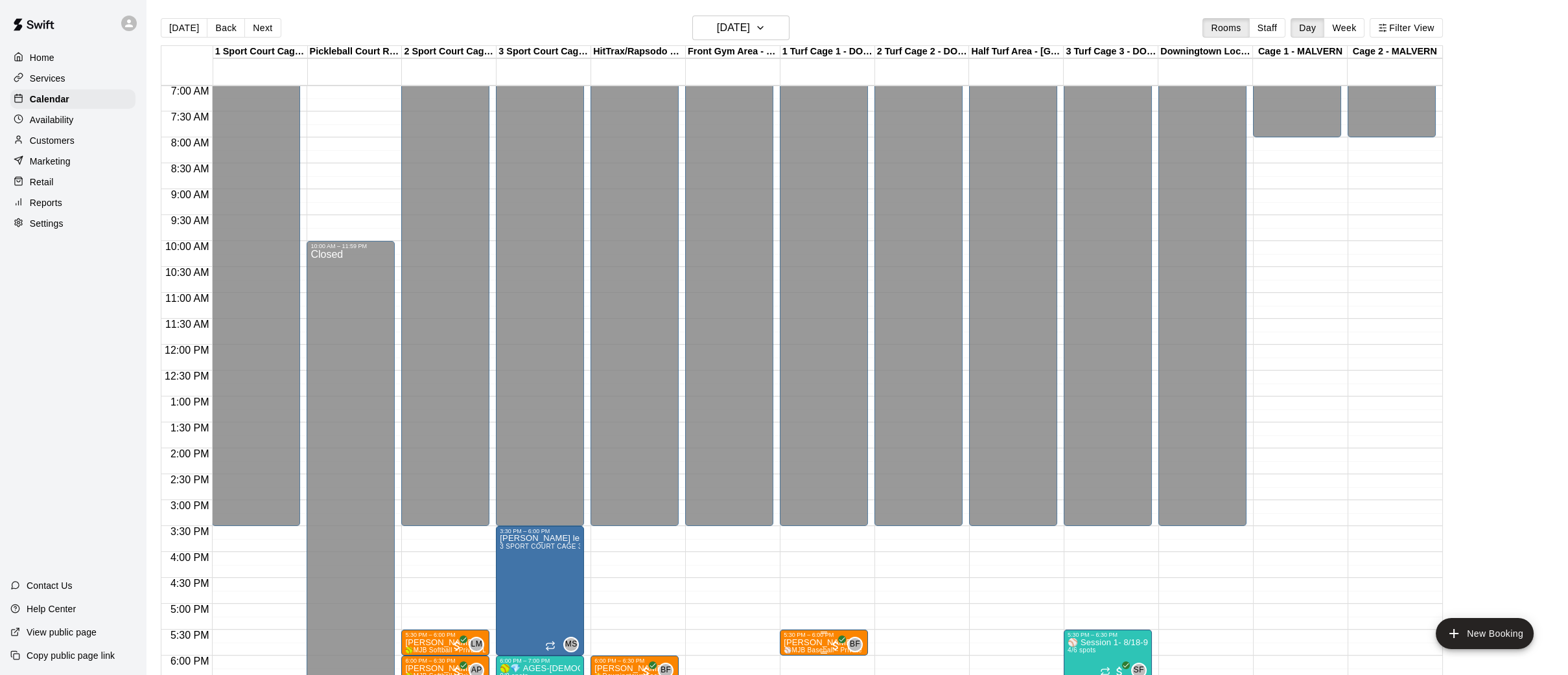
scroll to position [355, 0]
